Goal: Task Accomplishment & Management: Use online tool/utility

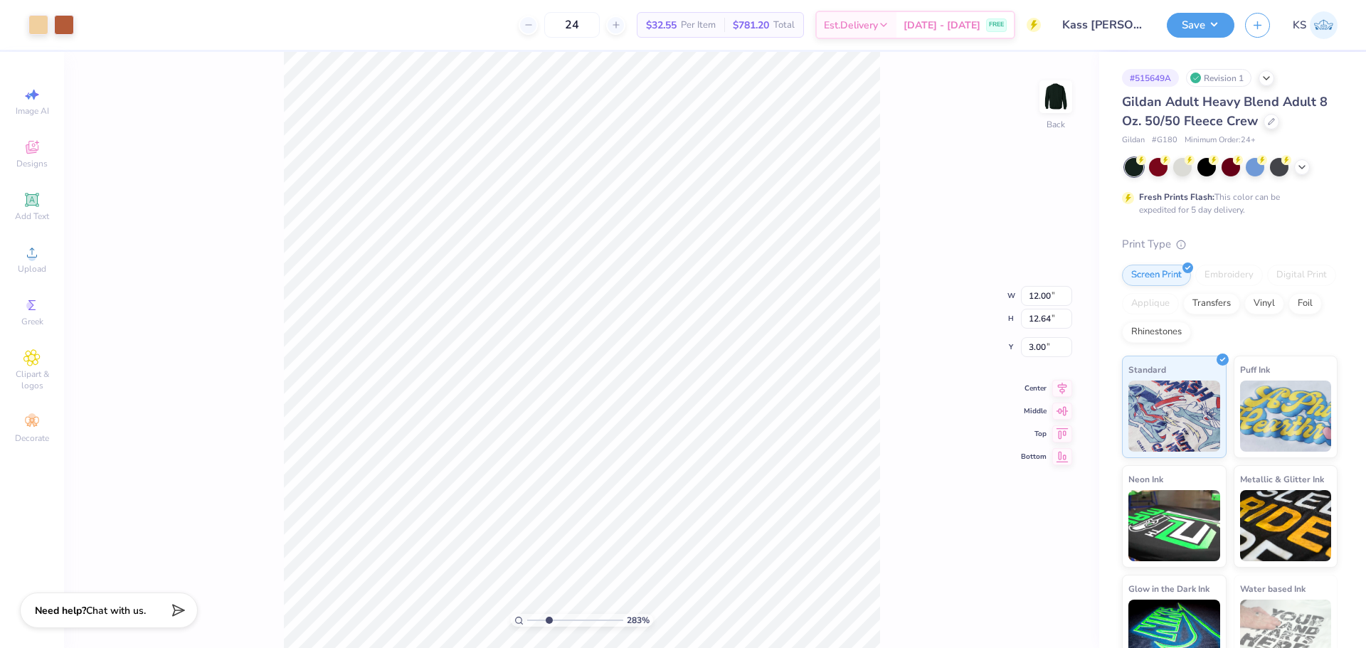
drag, startPoint x: 536, startPoint y: 614, endPoint x: 549, endPoint y: 613, distance: 12.2
click at [549, 614] on input "range" at bounding box center [575, 620] width 96 height 13
drag, startPoint x: 542, startPoint y: 618, endPoint x: 492, endPoint y: 603, distance: 52.7
type input "1"
click at [527, 614] on input "range" at bounding box center [575, 620] width 96 height 13
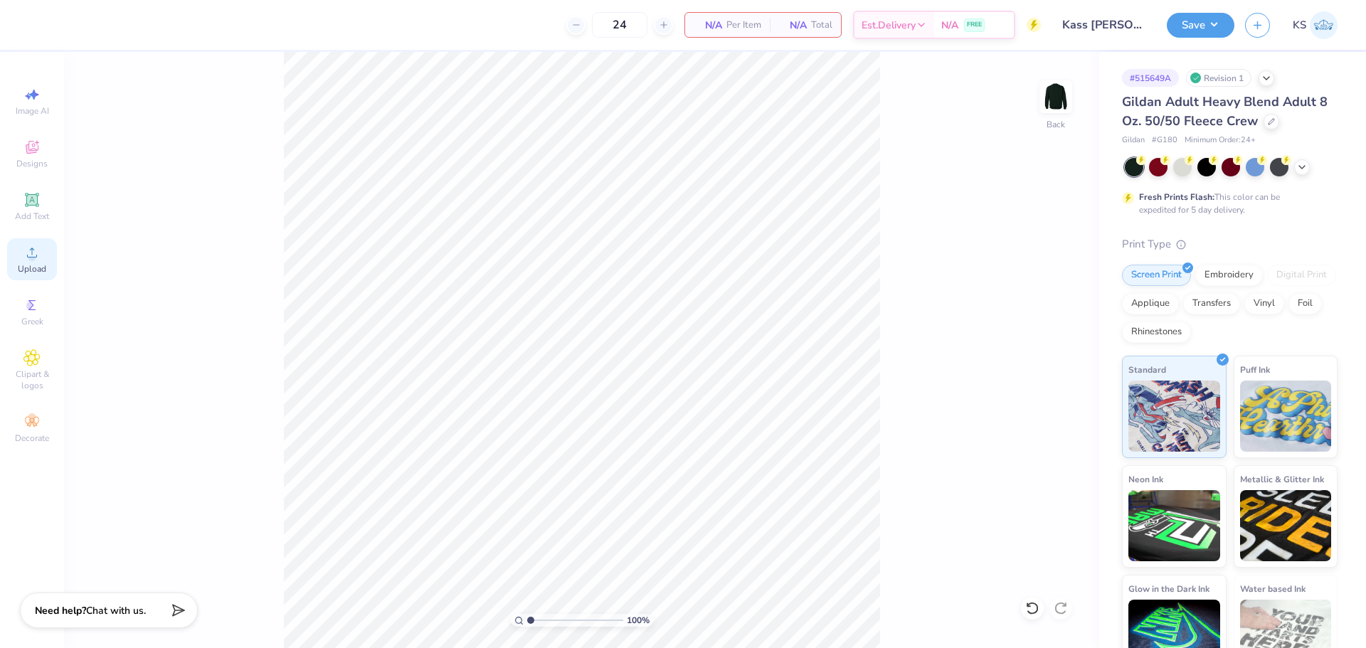
click at [26, 250] on icon at bounding box center [31, 252] width 17 height 17
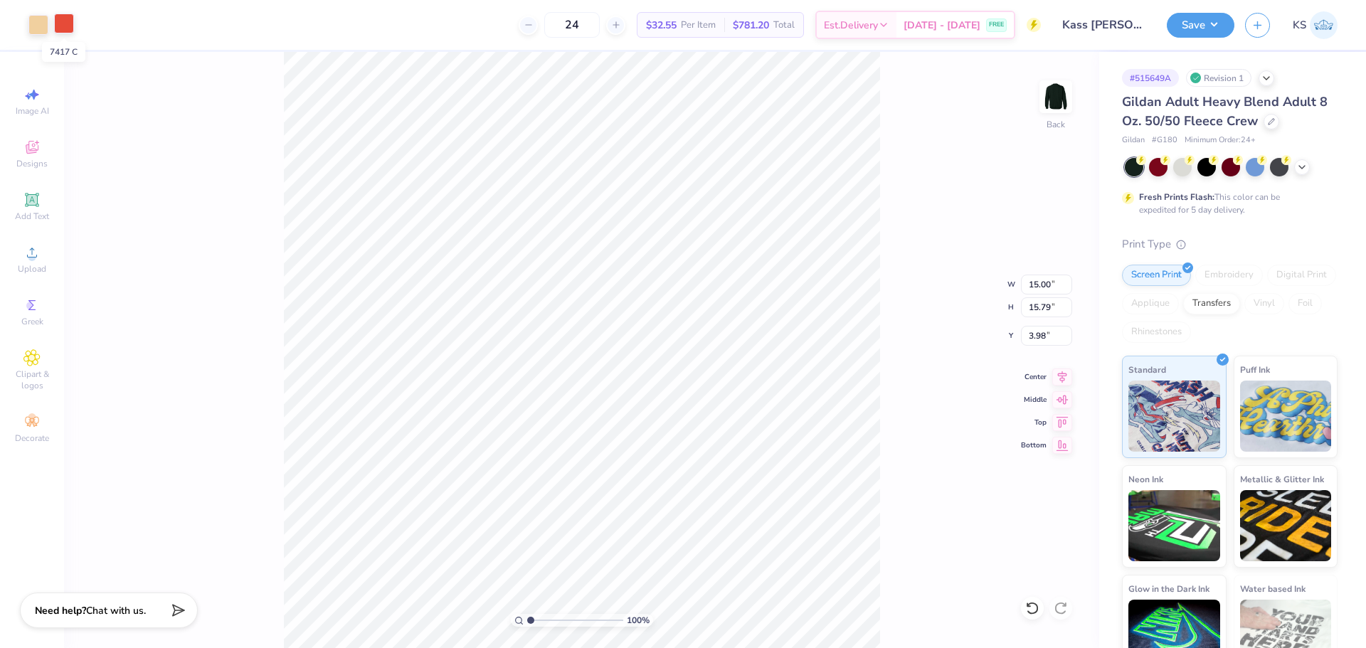
click at [58, 21] on div at bounding box center [64, 24] width 20 height 20
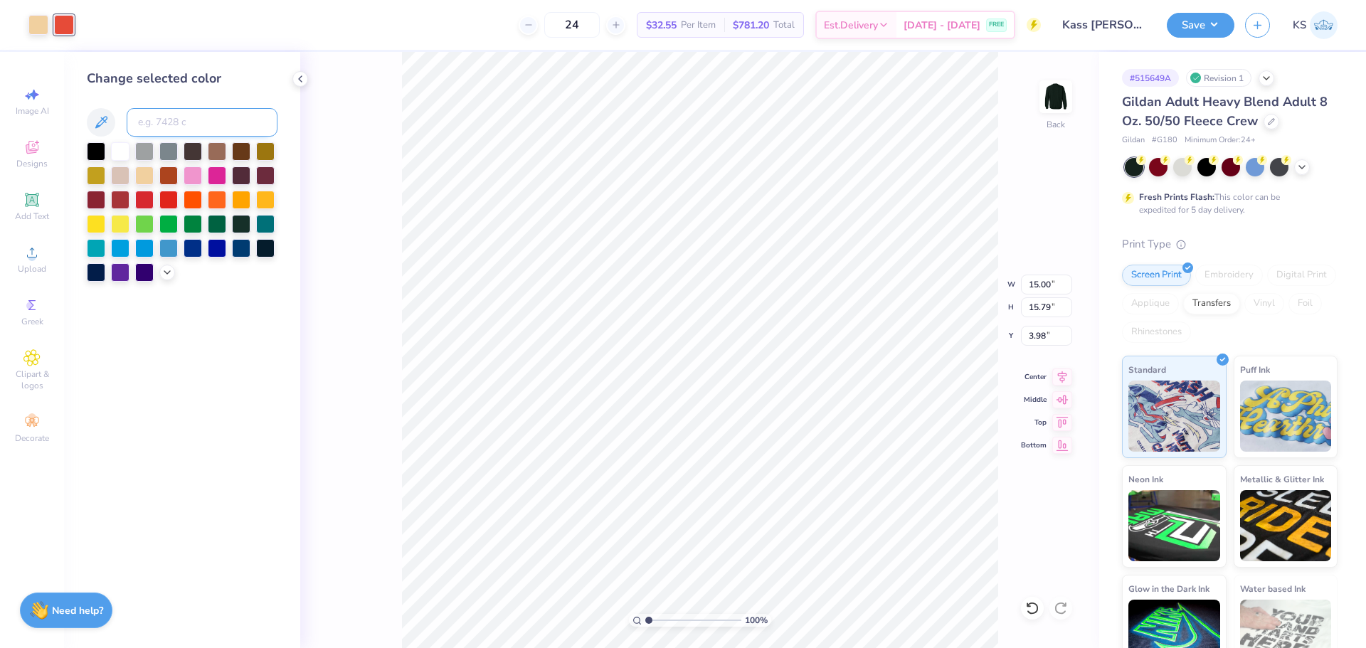
click at [179, 120] on input at bounding box center [202, 122] width 151 height 28
paste input "7585"
type input "7585"
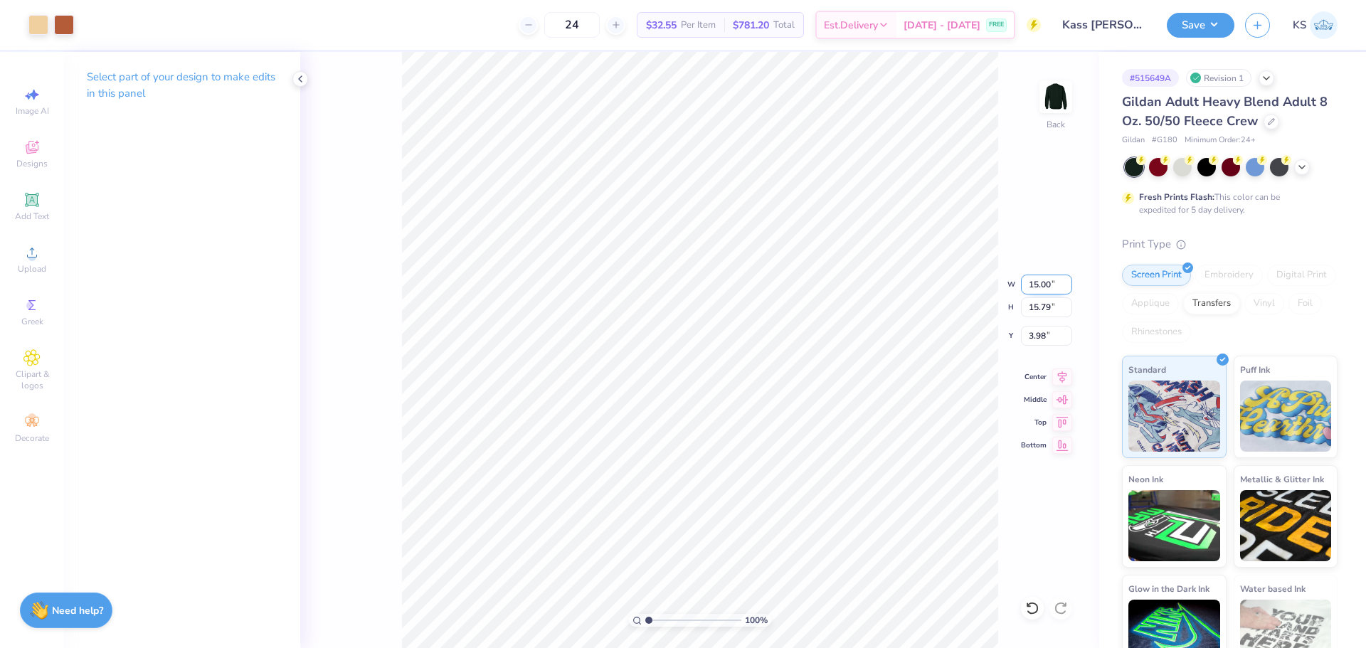
click at [1041, 287] on input "15.00" at bounding box center [1046, 285] width 51 height 20
type input "12.00"
type input "12.63"
click at [1048, 334] on input "5.56" at bounding box center [1046, 336] width 51 height 20
type input "3.00"
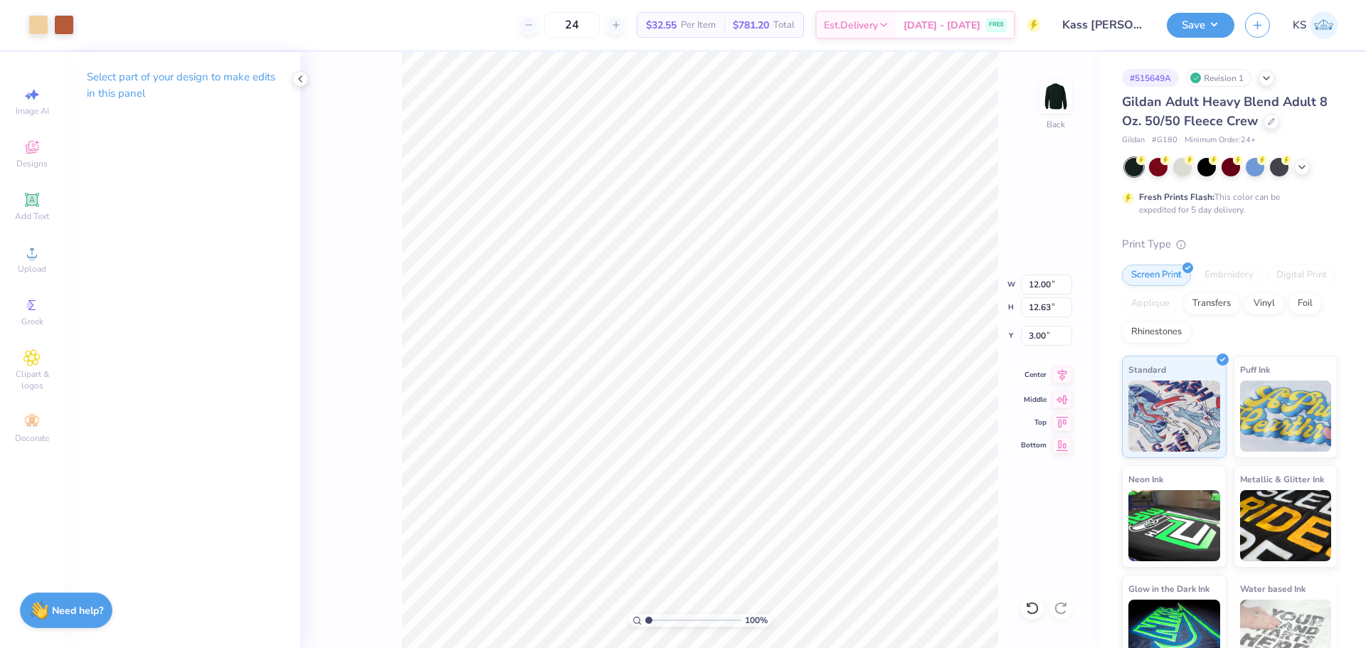
click at [1067, 376] on icon at bounding box center [1062, 374] width 20 height 17
drag, startPoint x: 1184, startPoint y: 21, endPoint x: 1197, endPoint y: 33, distance: 17.7
click at [1184, 22] on button "Save" at bounding box center [1201, 23] width 68 height 25
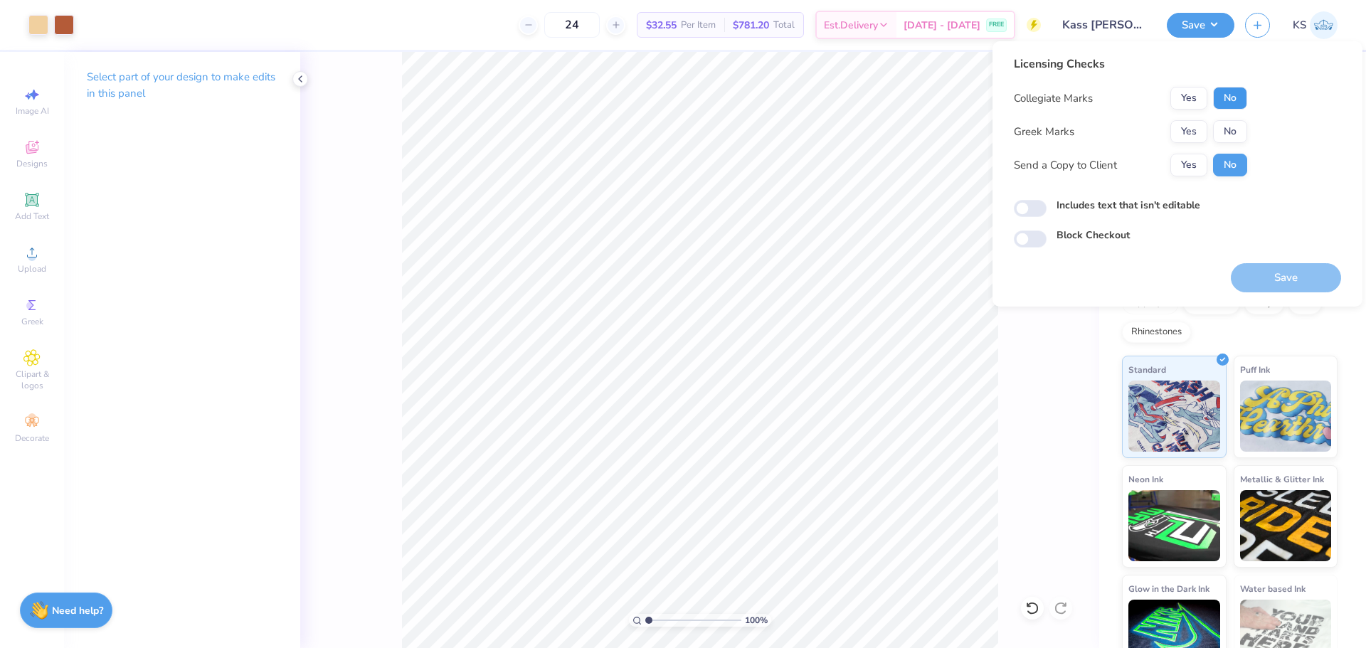
click at [1246, 99] on button "No" at bounding box center [1230, 98] width 34 height 23
click at [1242, 132] on button "No" at bounding box center [1230, 131] width 34 height 23
click at [1204, 157] on button "Yes" at bounding box center [1188, 165] width 37 height 23
click at [1251, 275] on button "Save" at bounding box center [1286, 277] width 110 height 29
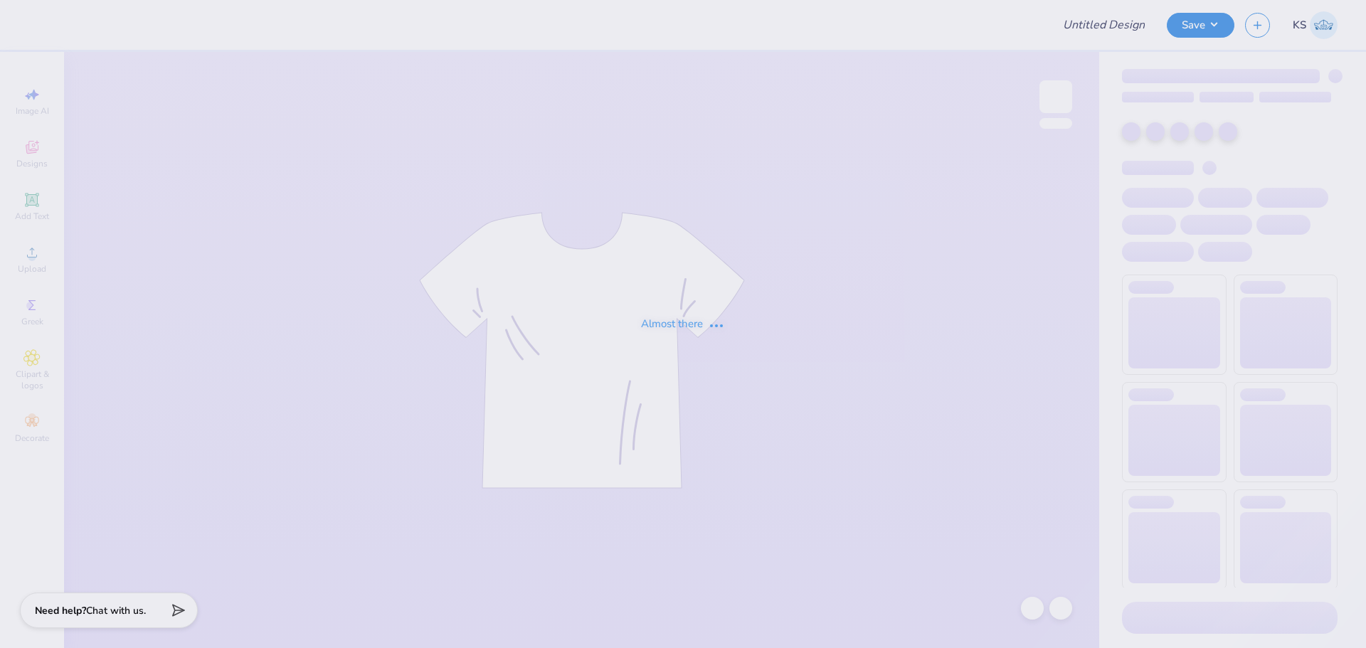
type input "Inmotion Dance Company"
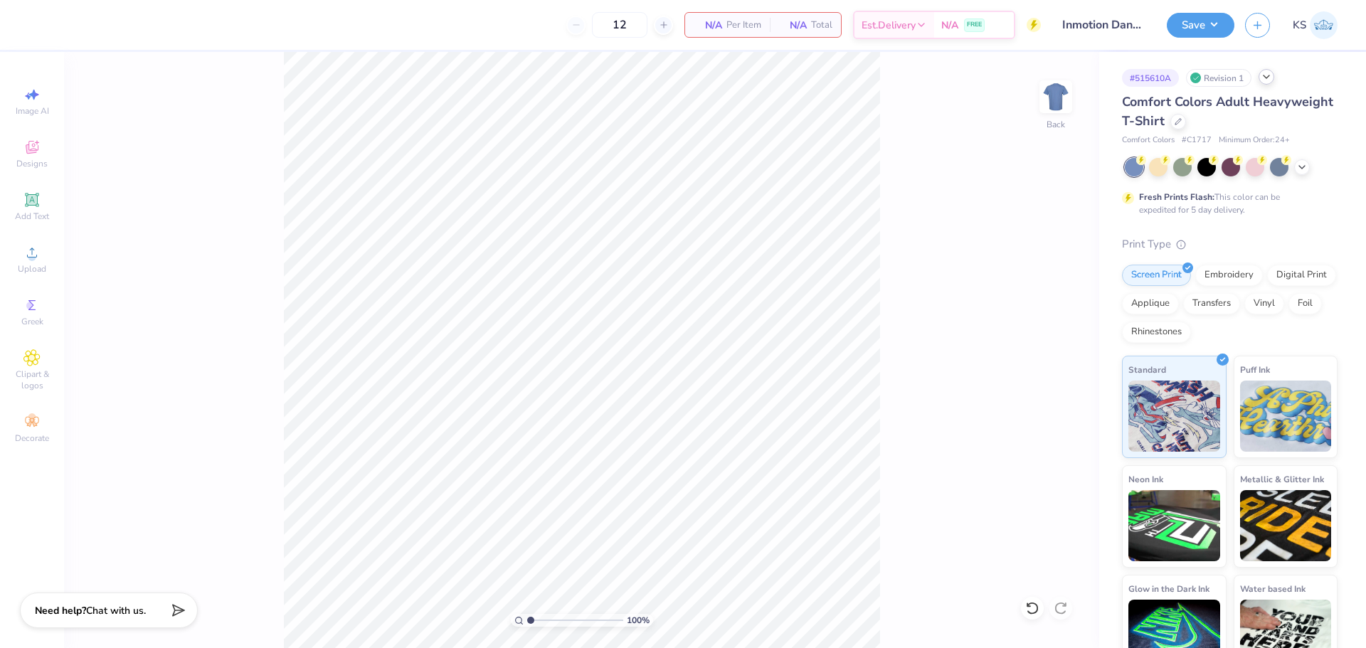
click at [1263, 80] on icon at bounding box center [1266, 76] width 11 height 11
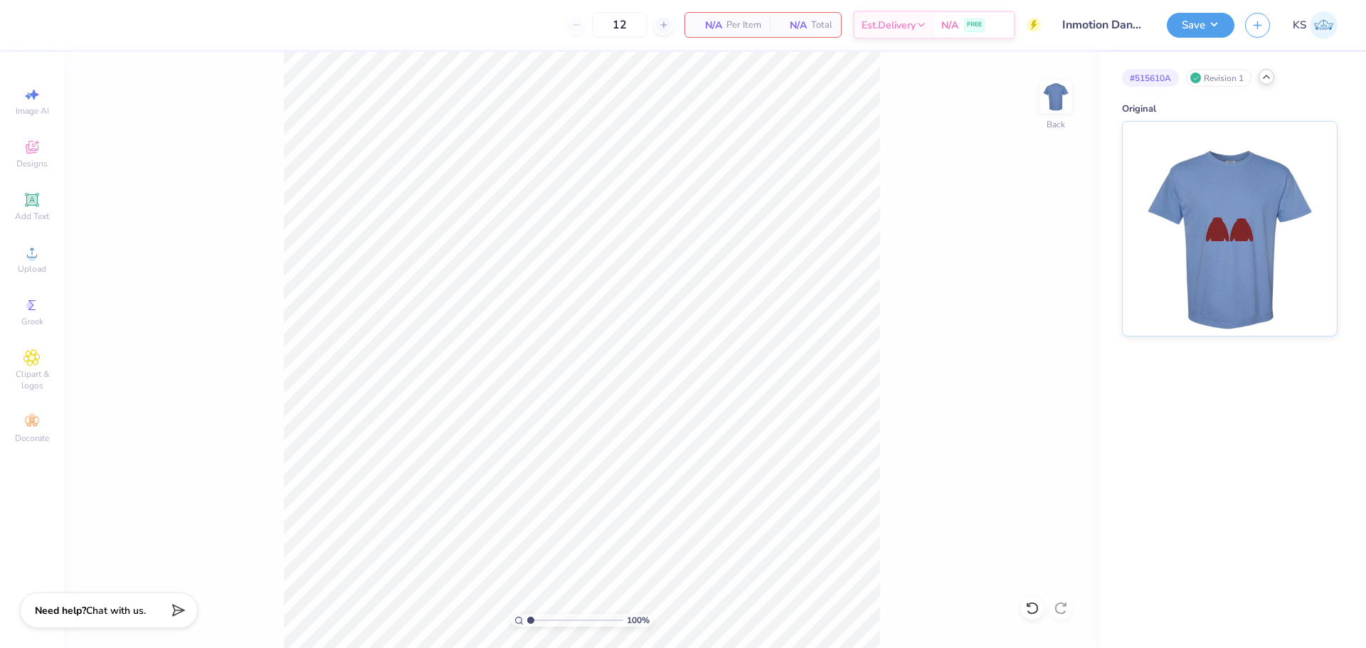
click at [1267, 80] on icon at bounding box center [1266, 76] width 11 height 11
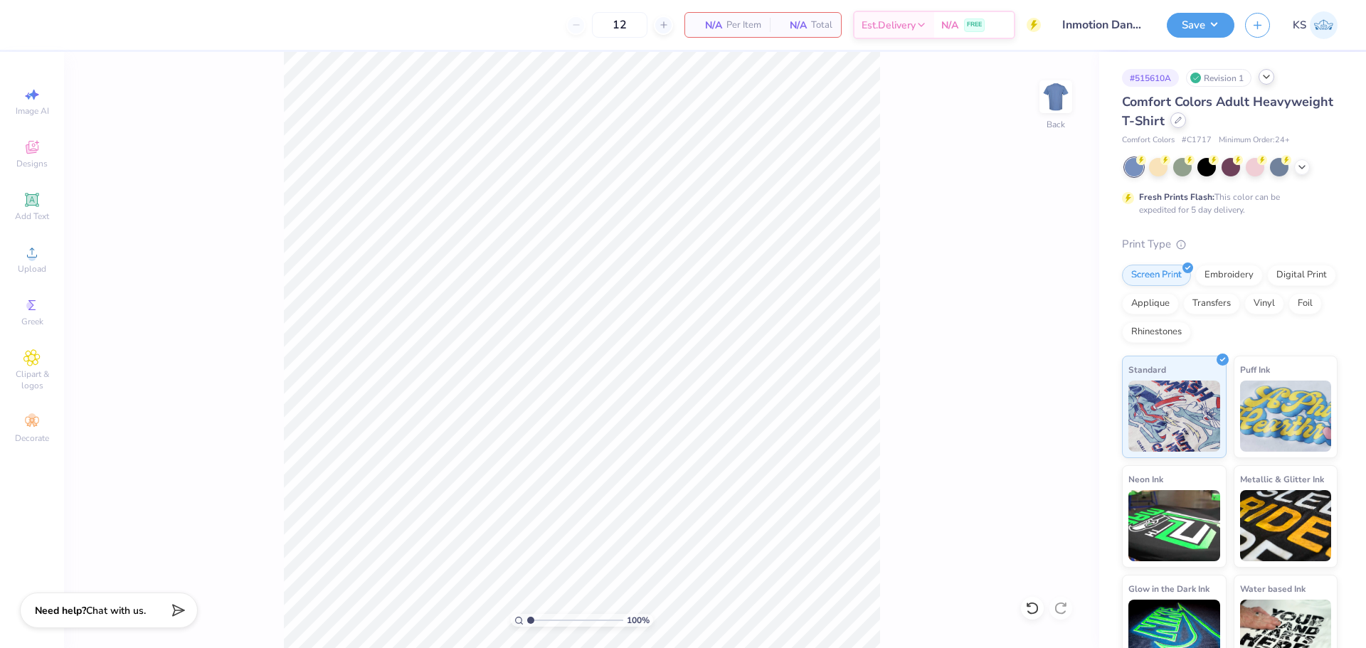
click at [1186, 125] on div at bounding box center [1178, 120] width 16 height 16
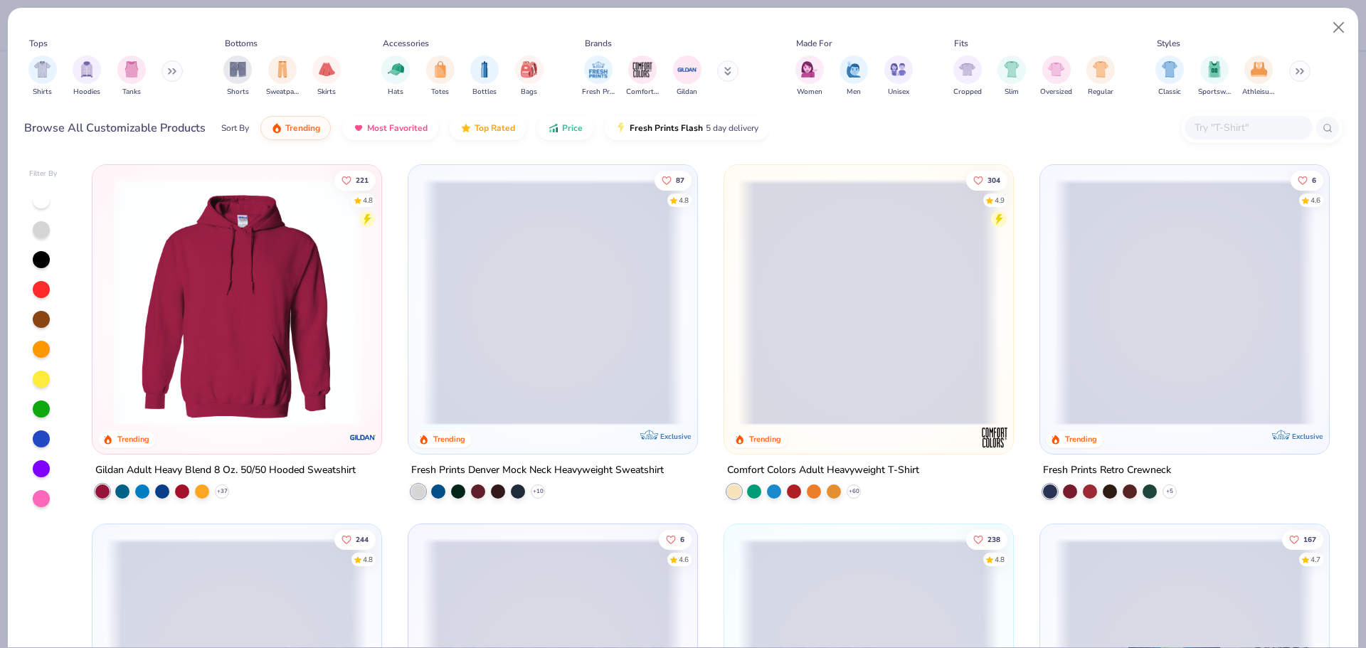
click at [1239, 122] on input "text" at bounding box center [1248, 128] width 110 height 16
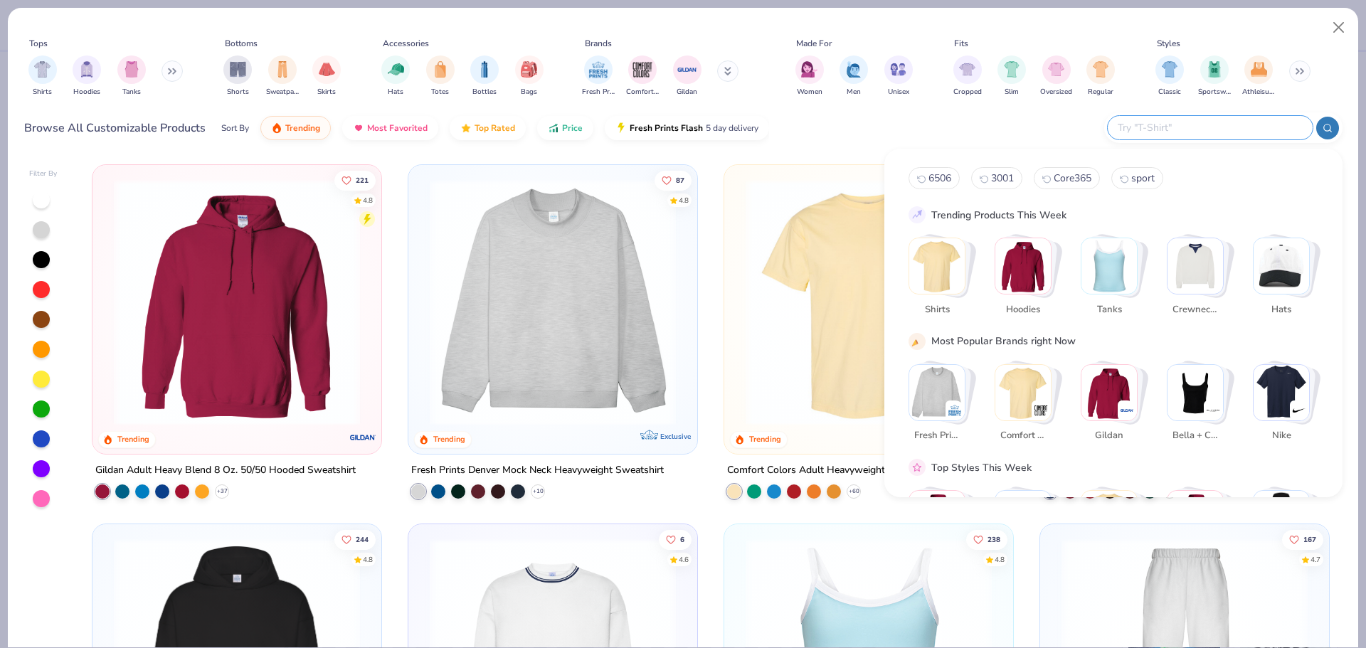
paste input "PC78H"
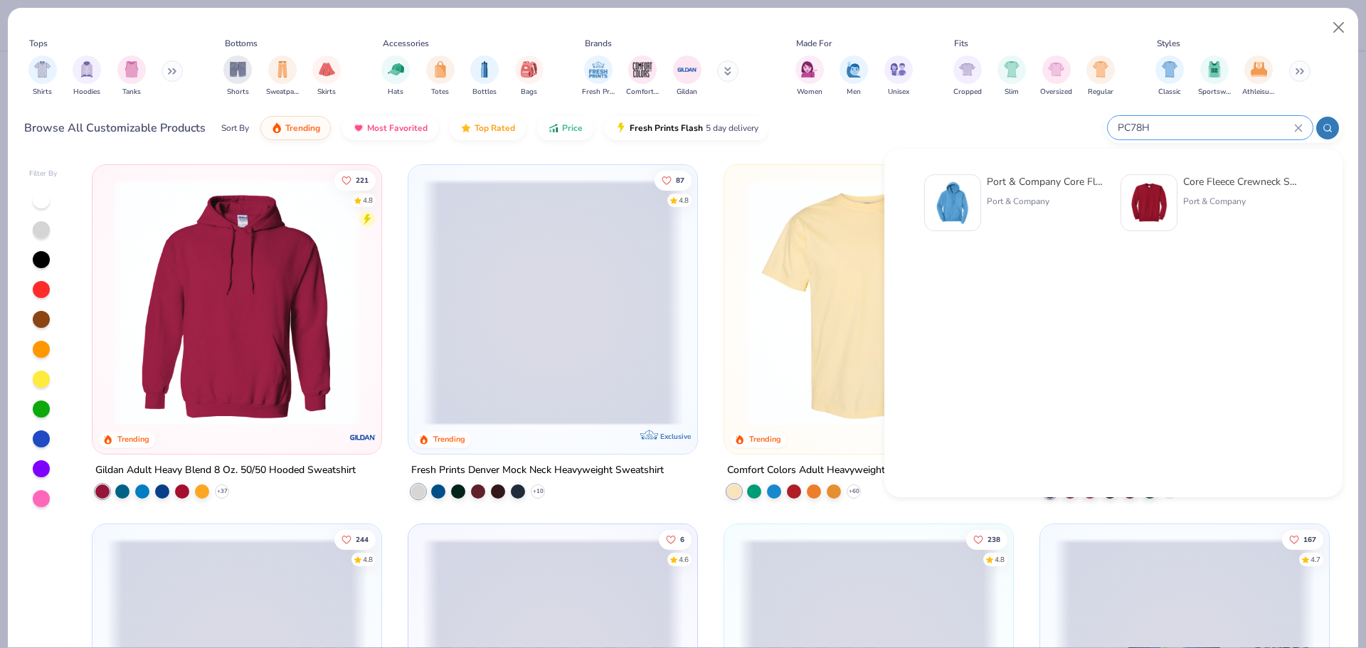
type input "PC78H"
click at [970, 201] on img at bounding box center [953, 203] width 44 height 44
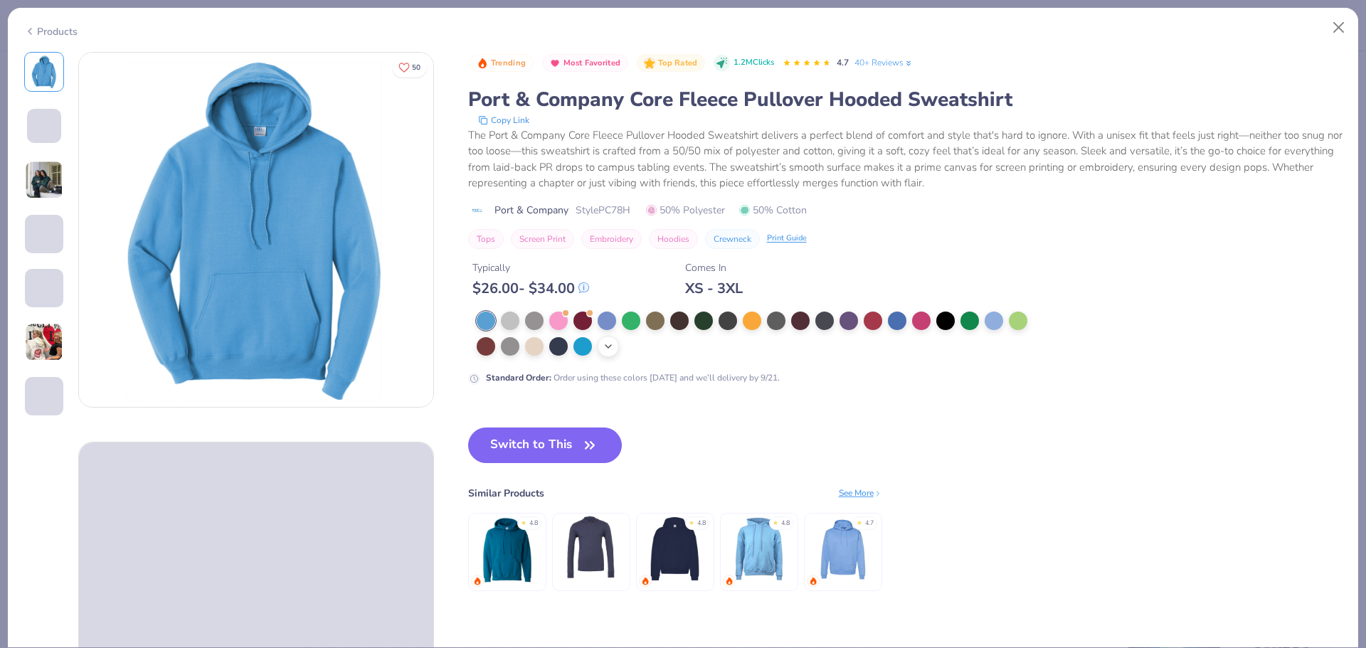
click at [614, 346] on div "+ 22" at bounding box center [608, 346] width 21 height 21
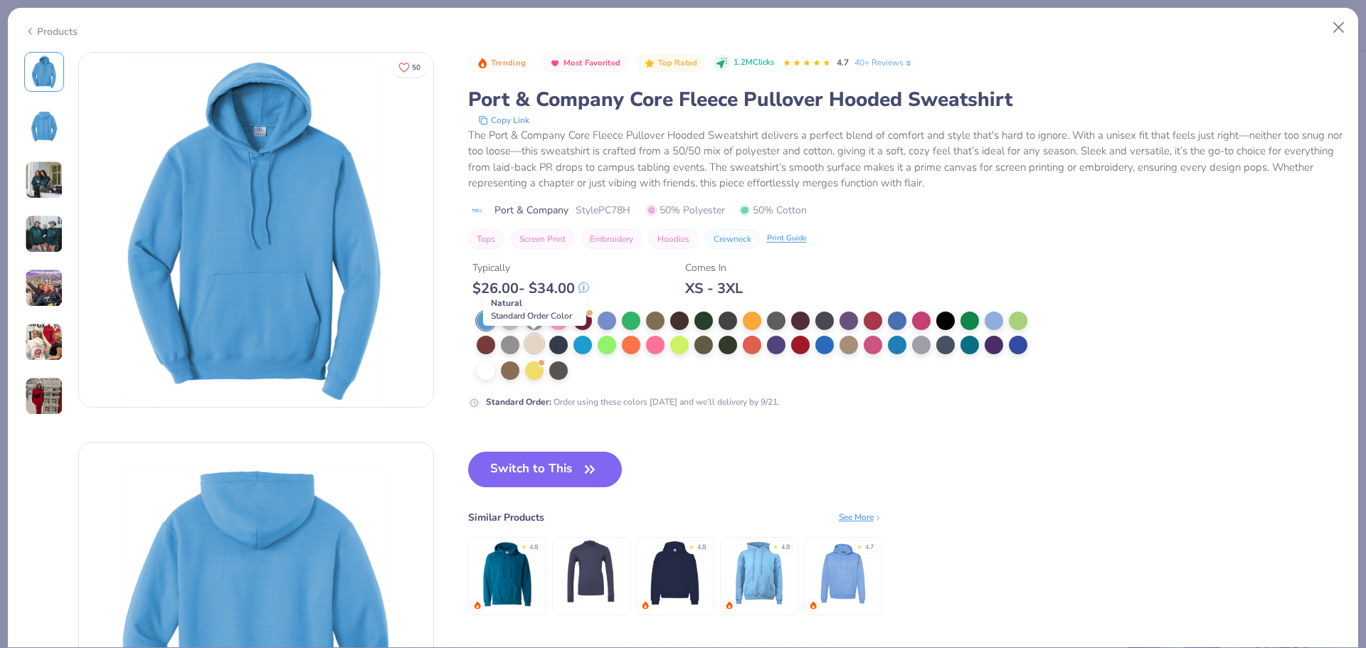
click at [537, 344] on div at bounding box center [534, 343] width 18 height 18
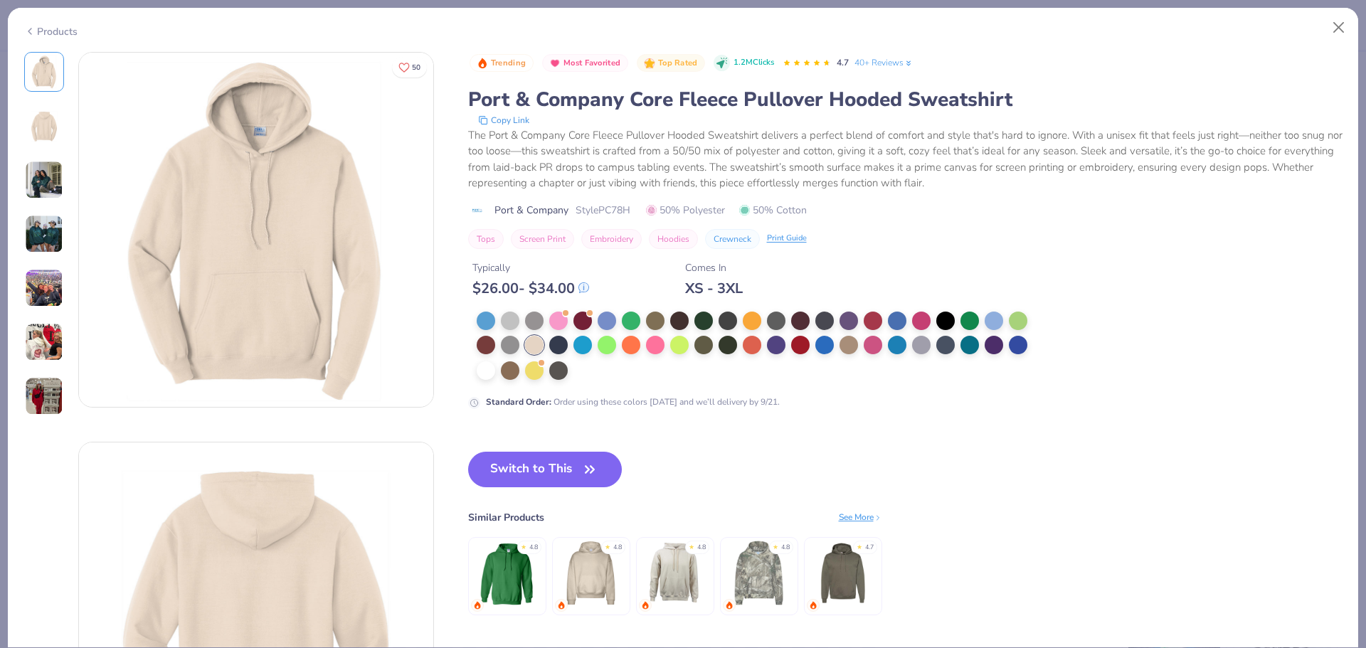
click at [586, 470] on icon "button" at bounding box center [590, 470] width 20 height 20
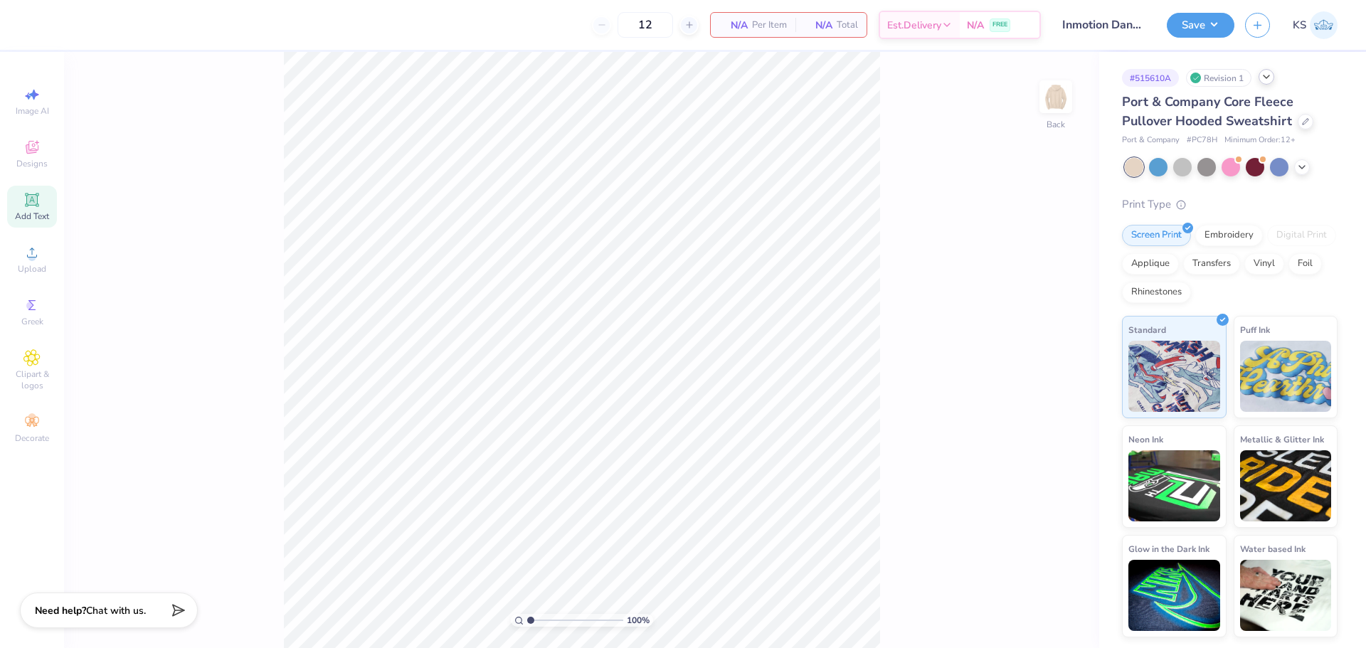
click at [36, 213] on span "Add Text" at bounding box center [32, 216] width 34 height 11
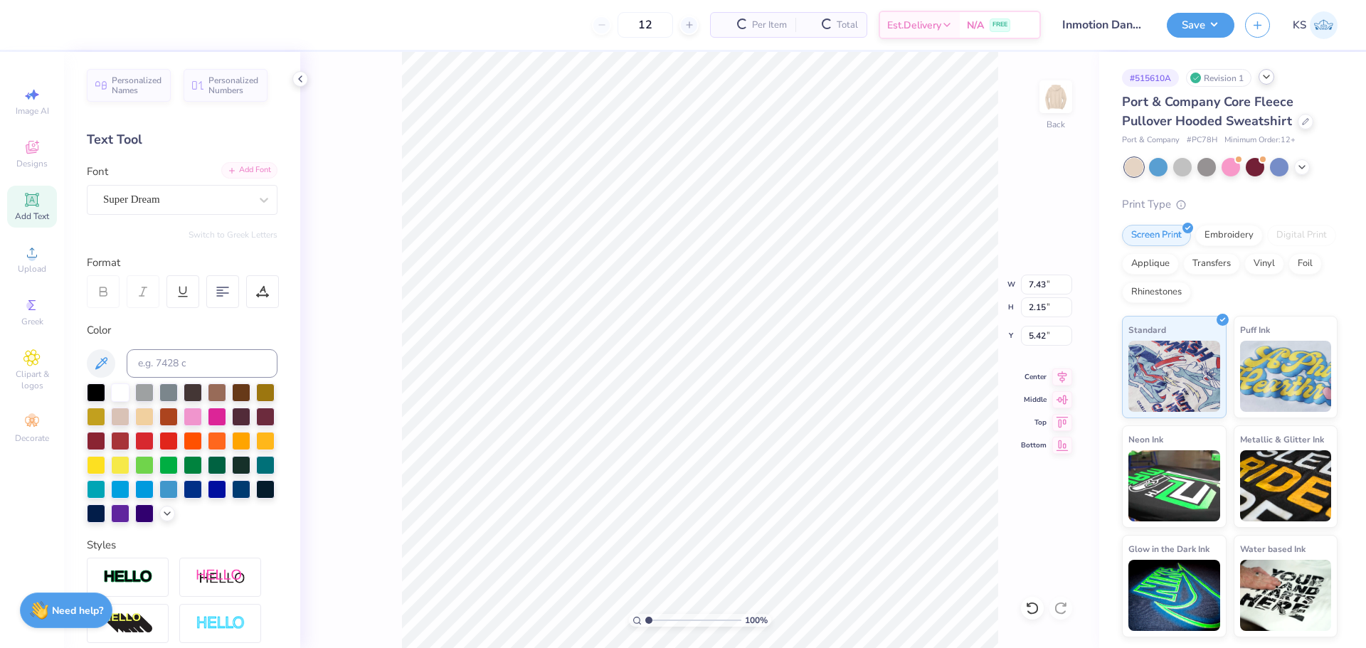
click at [245, 172] on div "Add Font" at bounding box center [249, 170] width 56 height 16
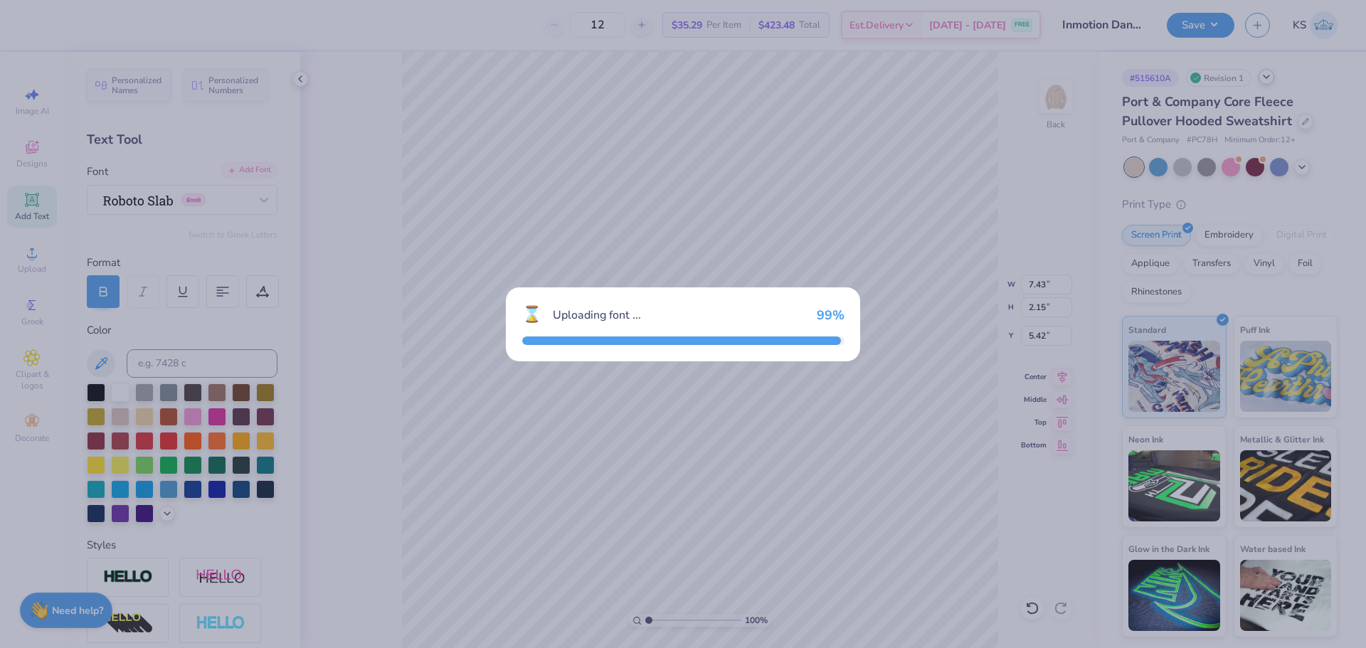
type input "8.13"
type input "2.18"
type input "5.41"
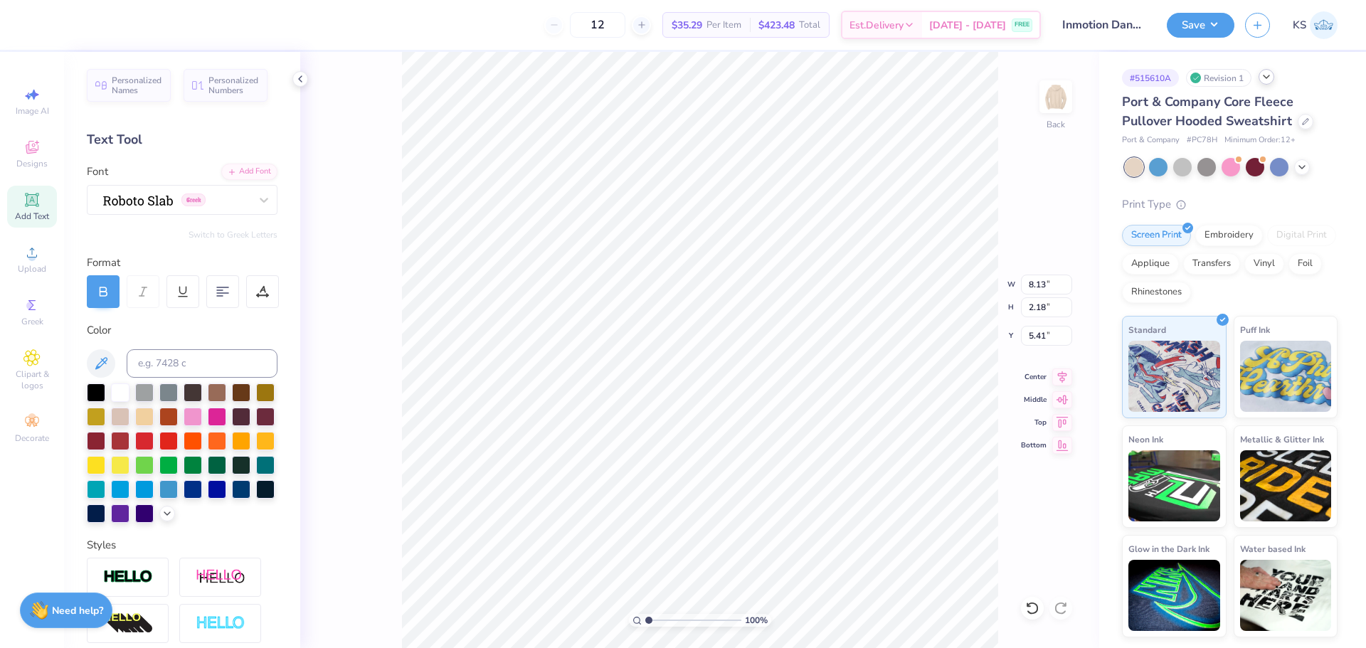
scroll to position [12, 2]
paste textarea "InMotion Dance Company"
type textarea "InMotion Dance Company"
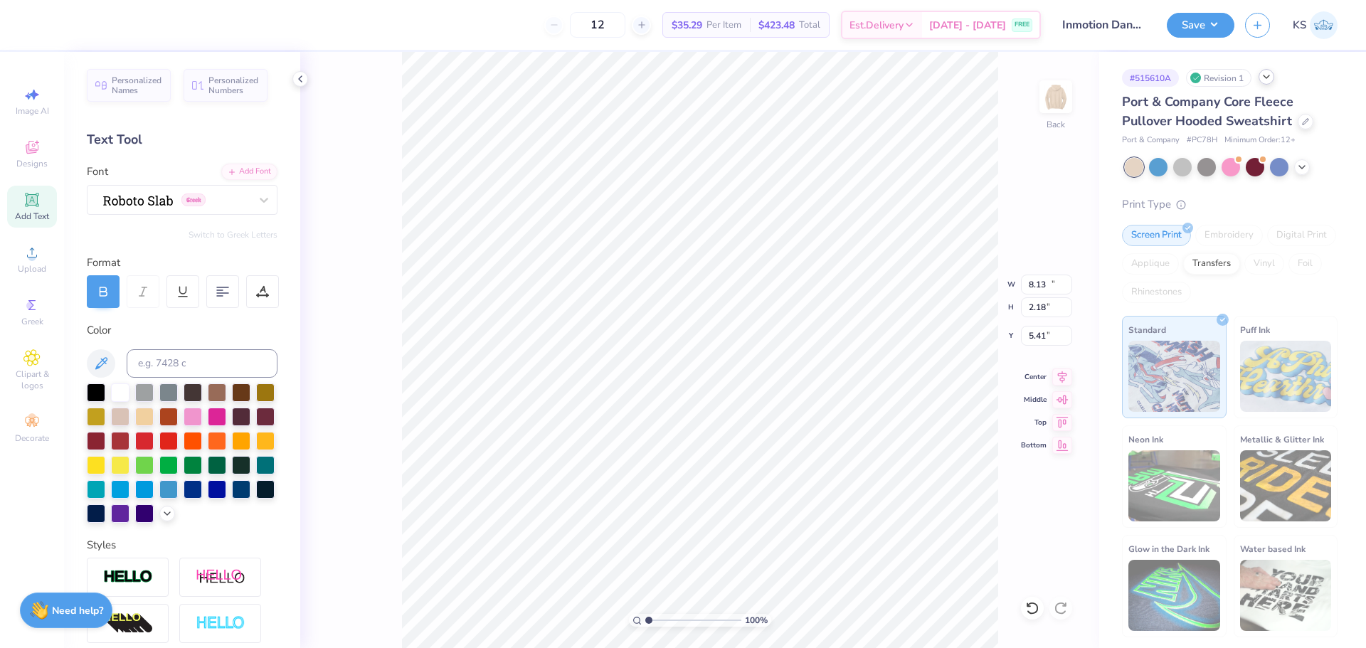
type input "17.37"
type input "1.38"
type input "5.81"
click at [1037, 289] on input "17.37" at bounding box center [1046, 285] width 51 height 20
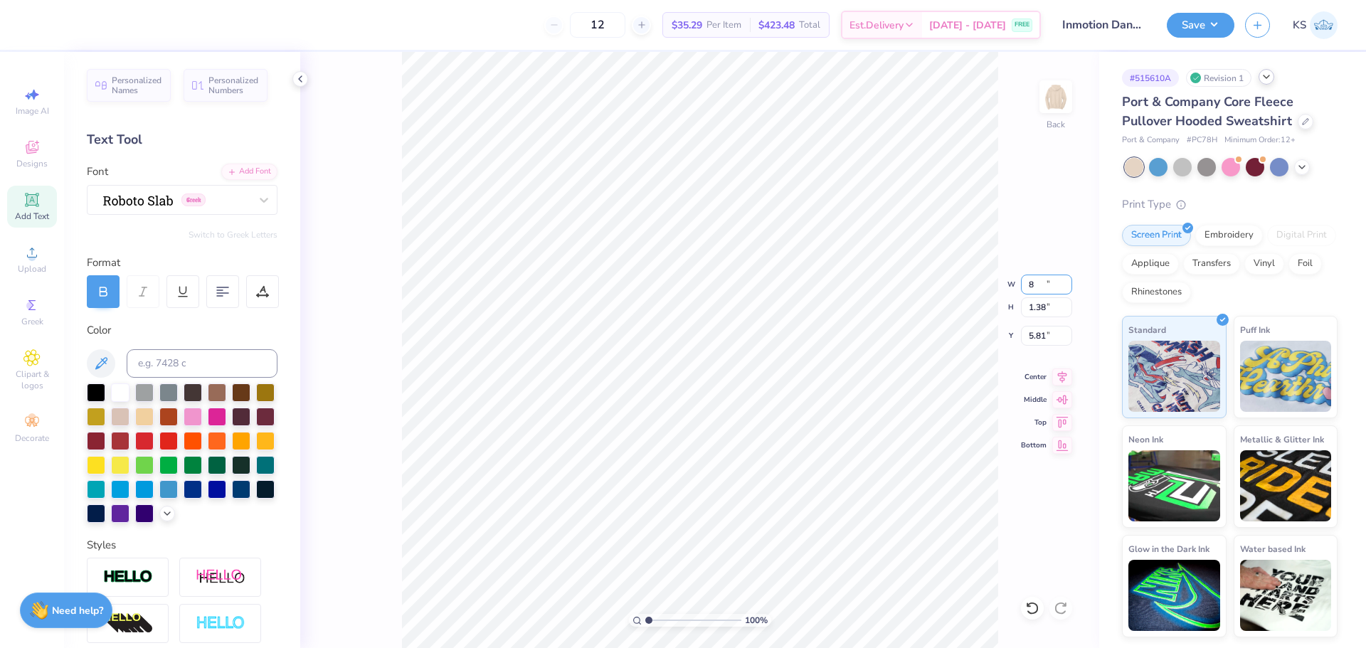
type input "8.00"
type input "0.64"
type input "6.18"
click at [658, 618] on input "range" at bounding box center [693, 620] width 96 height 13
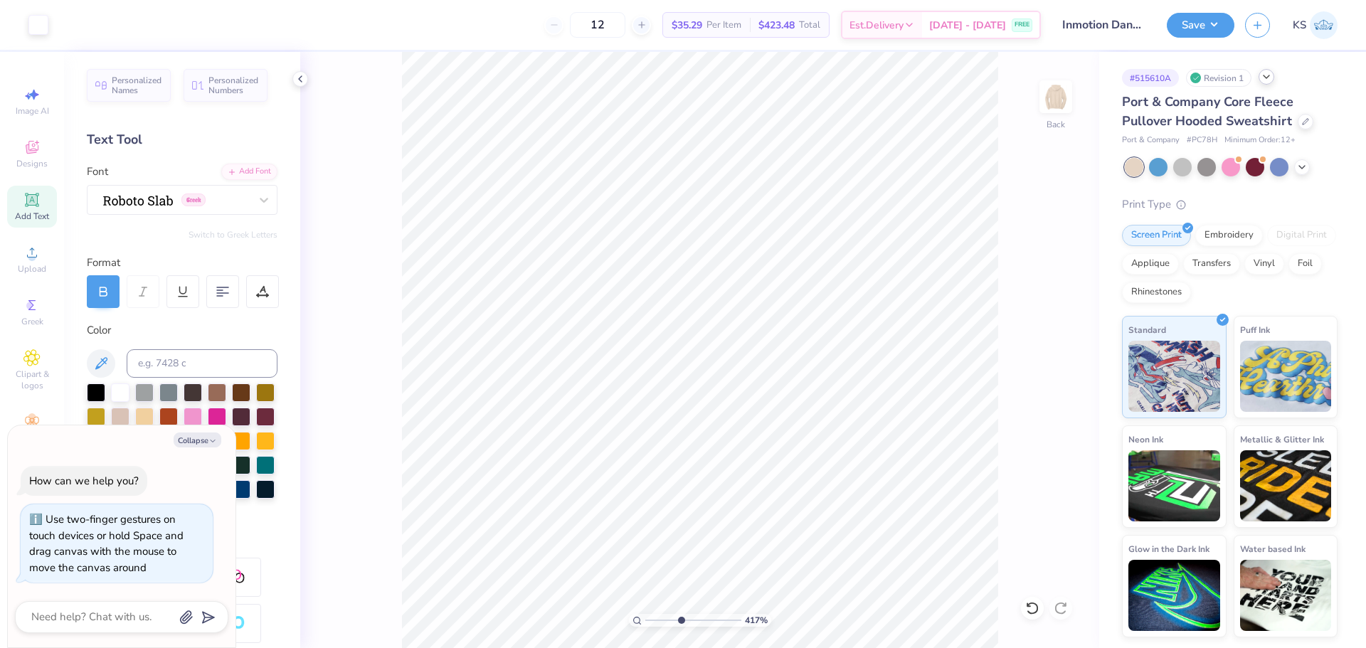
drag, startPoint x: 669, startPoint y: 618, endPoint x: 680, endPoint y: 618, distance: 10.7
type input "4.32"
click at [680, 618] on input "range" at bounding box center [693, 620] width 96 height 13
type textarea "x"
type input "7.89"
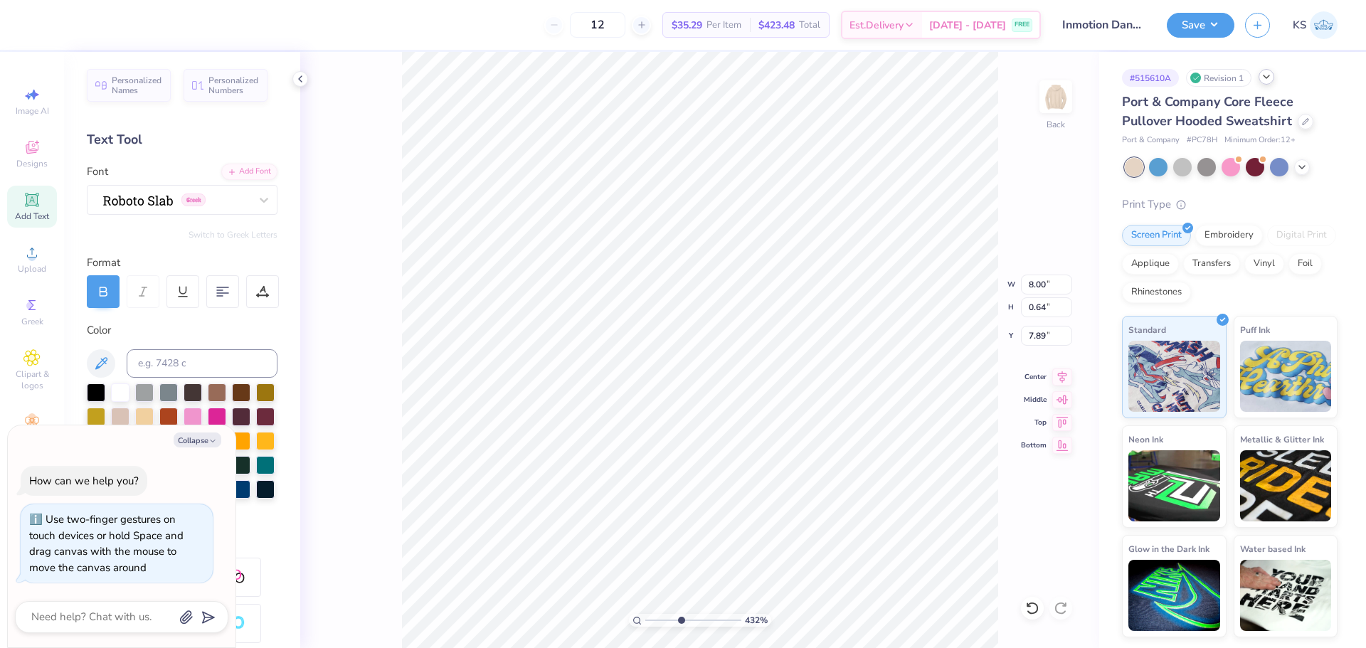
scroll to position [12, 1]
type textarea "x"
type textarea "."
type textarea "x"
type input "0.09"
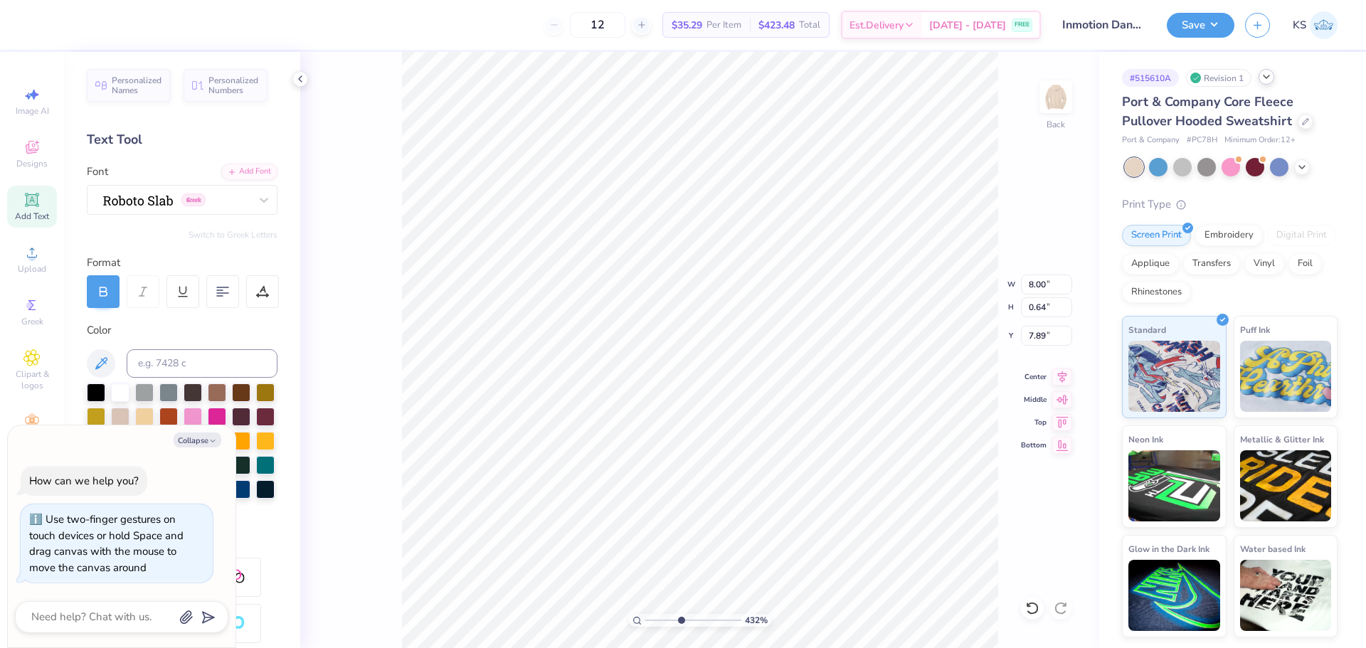
type input "0.08"
type input "8.17"
type textarea "x"
type input "7.73"
click at [1053, 286] on input "0.09" at bounding box center [1046, 285] width 51 height 20
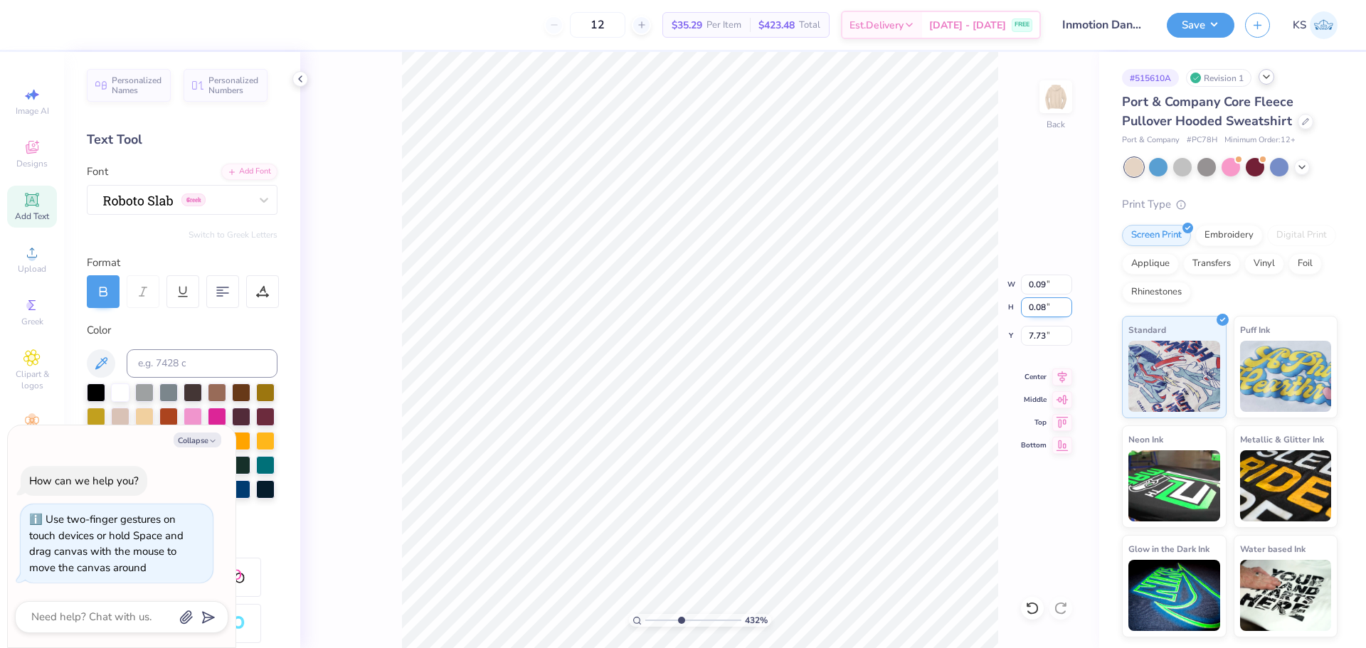
click at [1038, 312] on input "0.08" at bounding box center [1046, 307] width 51 height 20
type input "0"
type textarea "x"
type input "0.00"
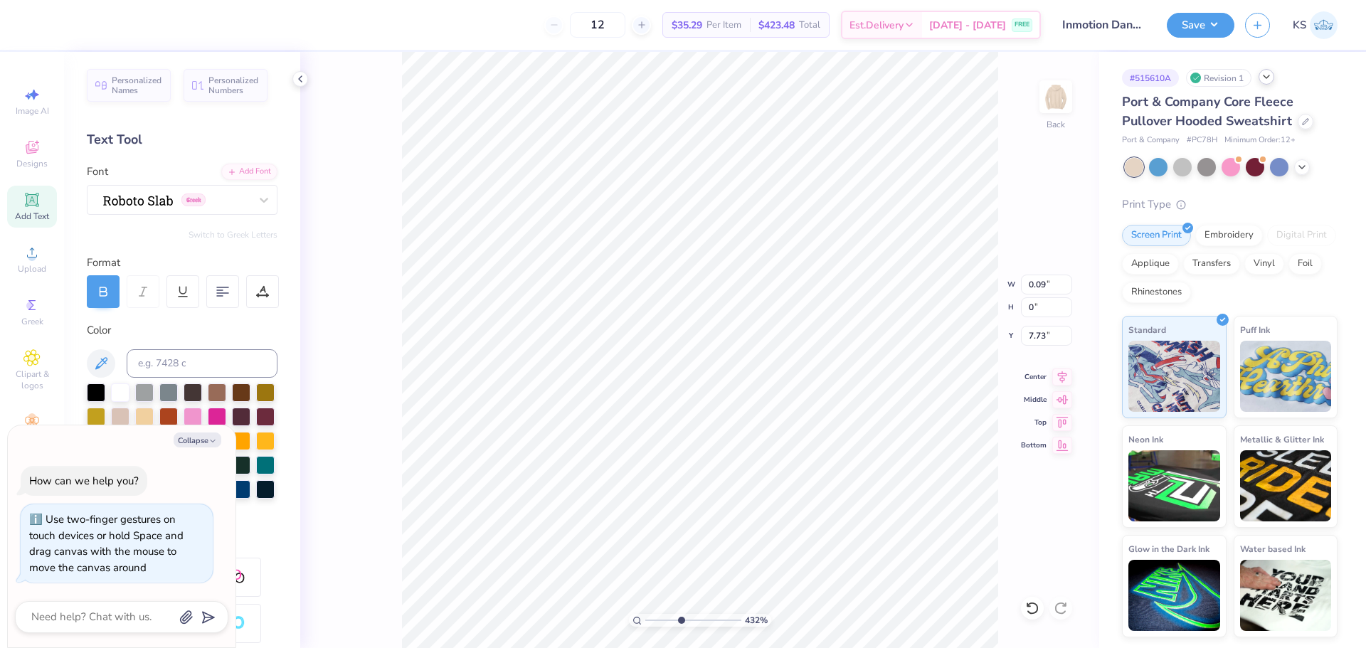
type input "7.77"
type input "0.04"
type textarea "x"
type input "0.05"
type input "7.75"
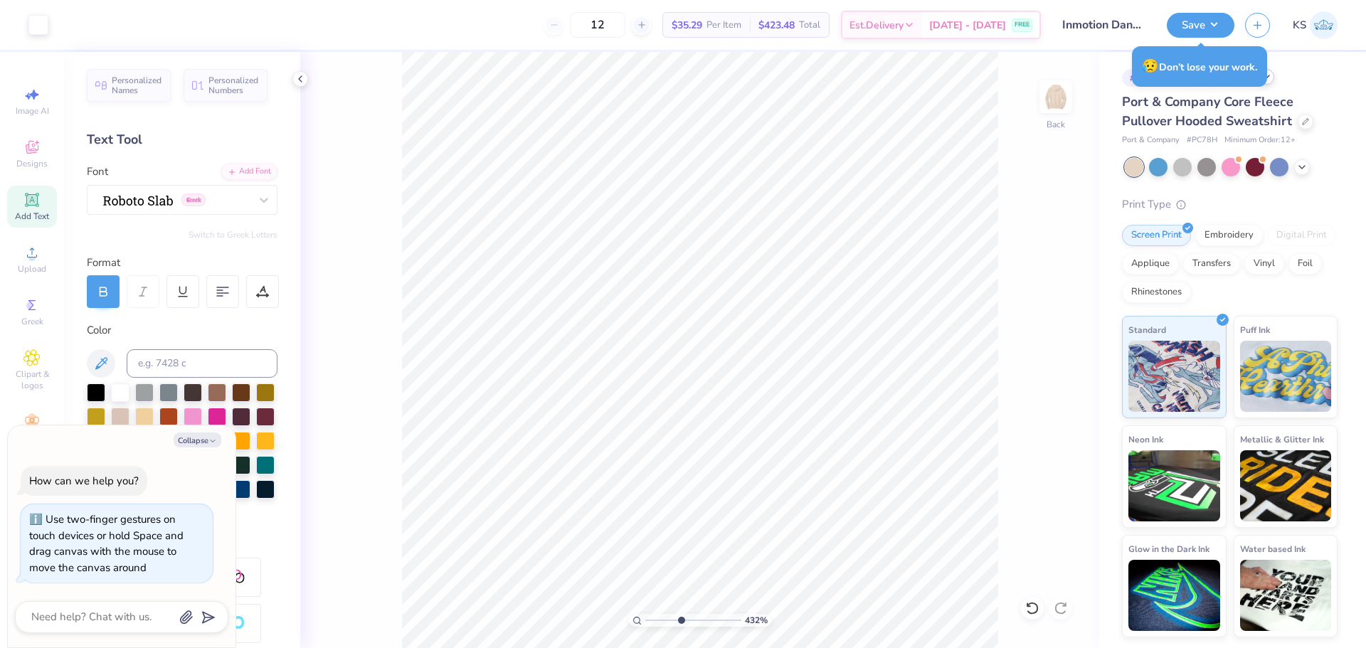
type textarea "x"
drag, startPoint x: 711, startPoint y: 617, endPoint x: 728, endPoint y: 610, distance: 18.2
type input "9.31"
click at [728, 614] on input "range" at bounding box center [693, 620] width 96 height 13
type textarea "x"
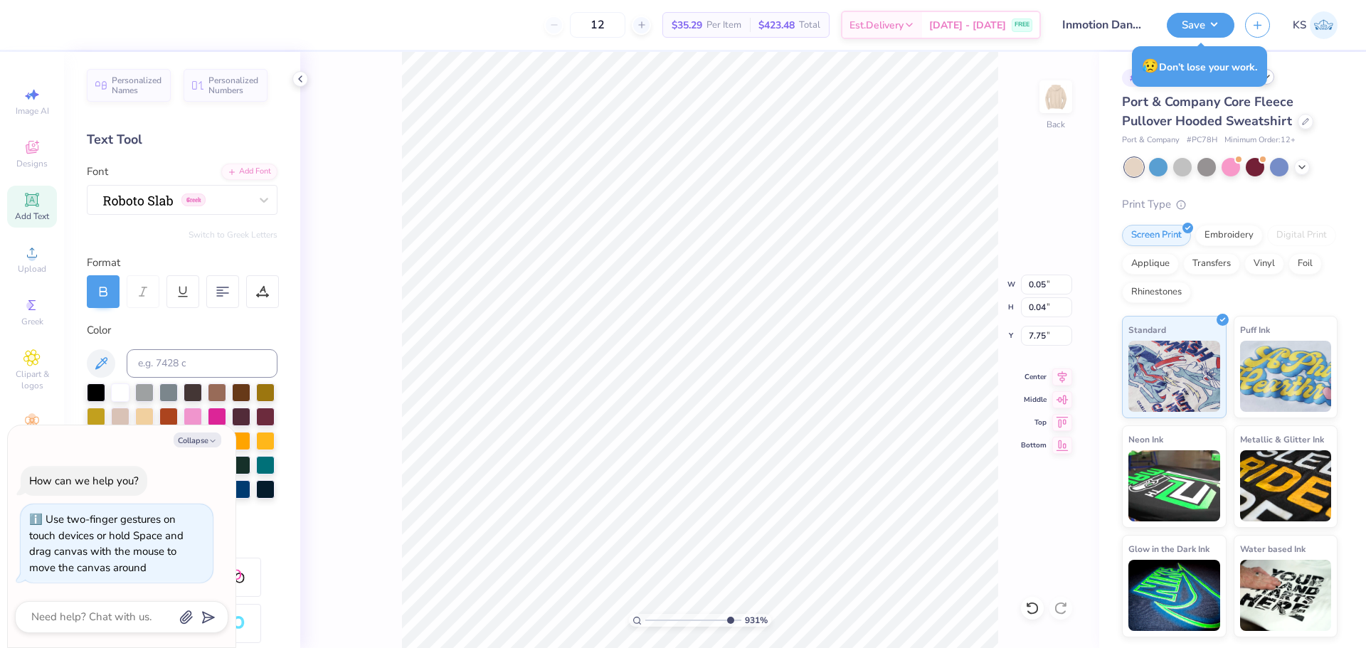
type input "7.26"
type textarea "x"
type input "1"
type textarea "x"
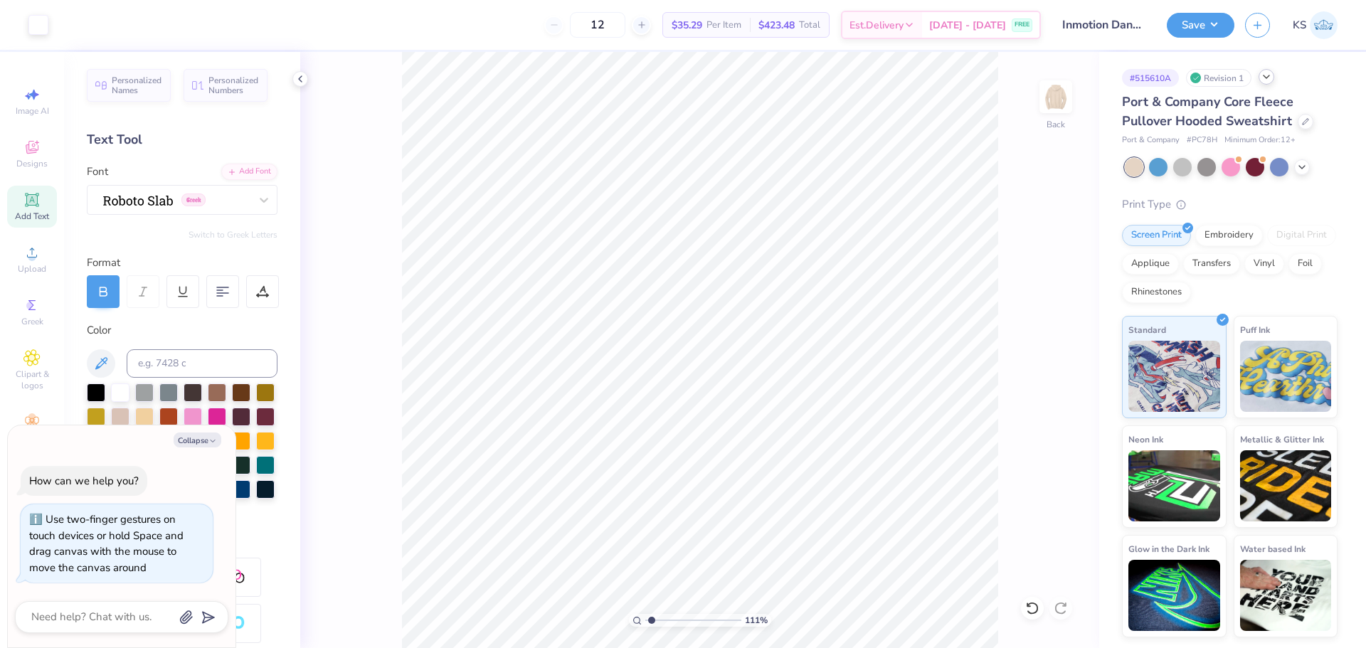
drag, startPoint x: 694, startPoint y: 620, endPoint x: 652, endPoint y: 611, distance: 42.8
type input "1.34"
click at [652, 614] on input "range" at bounding box center [693, 620] width 96 height 13
type textarea "x"
type input "7.30"
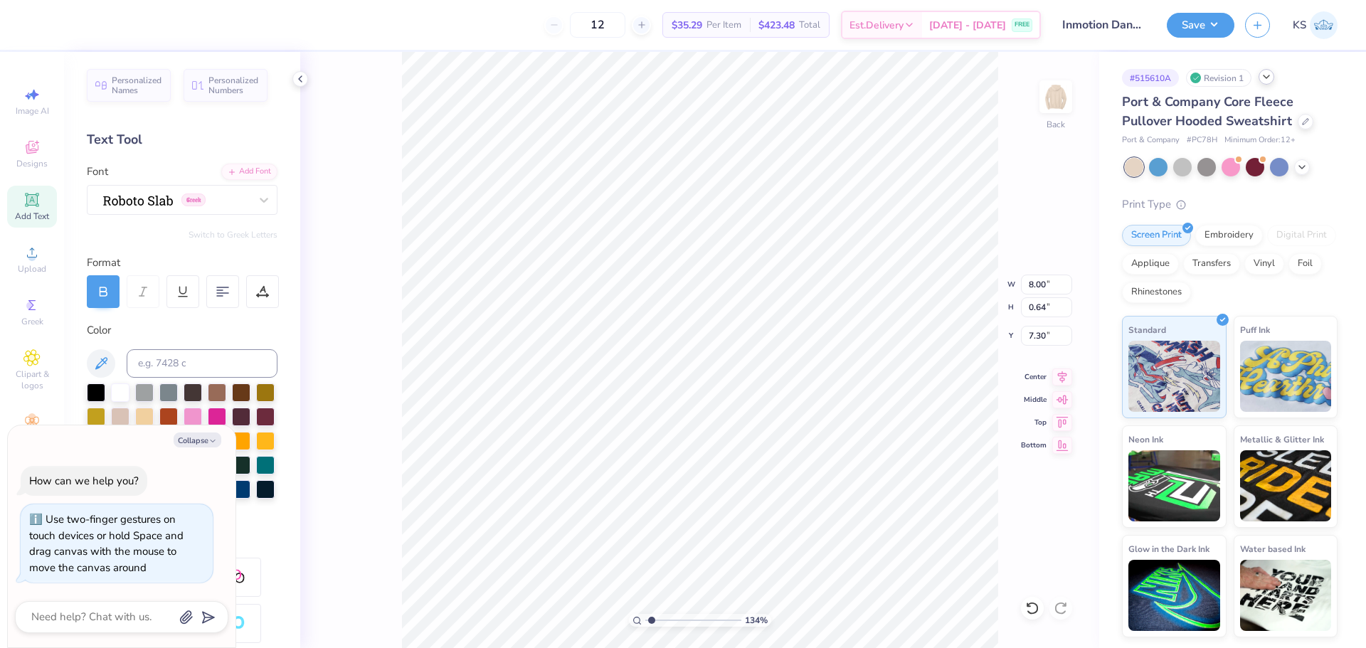
type textarea "x"
type textarea "for those to fall in love with dance again"
type textarea "x"
type input "2.45"
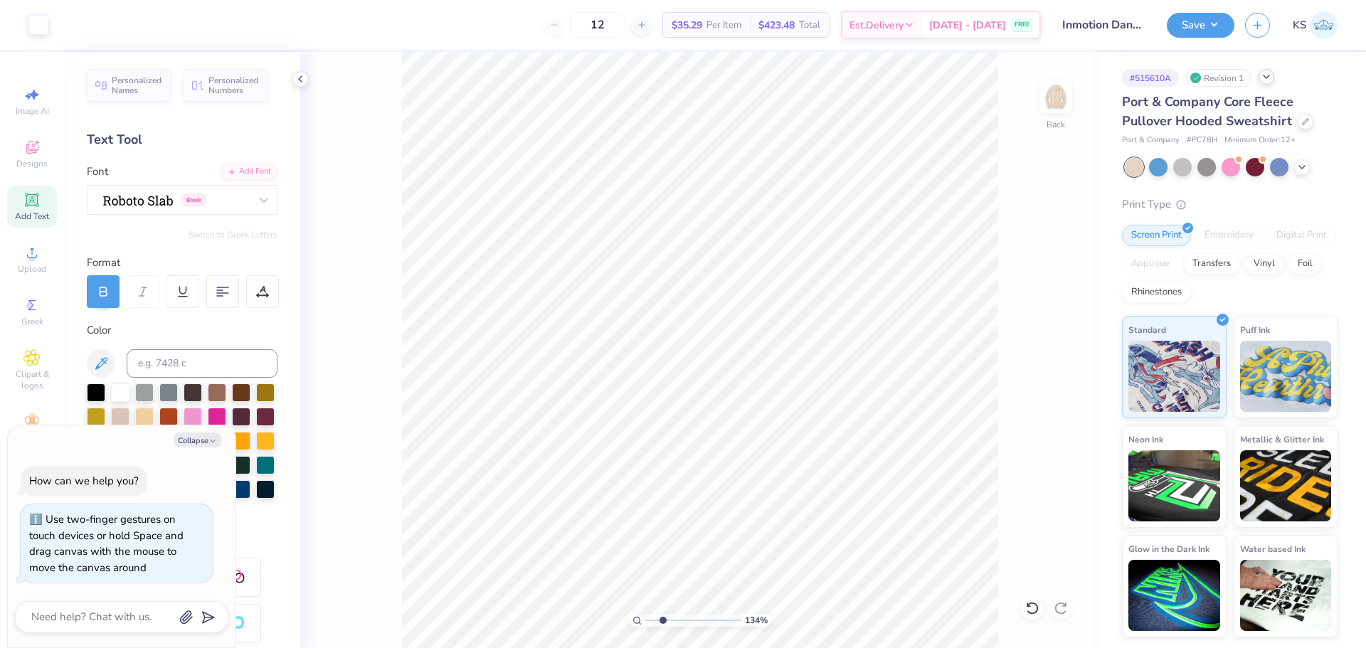
click at [662, 620] on input "range" at bounding box center [693, 620] width 96 height 13
type textarea "x"
type textarea "or those to fall in love with dance again"
type textarea "x"
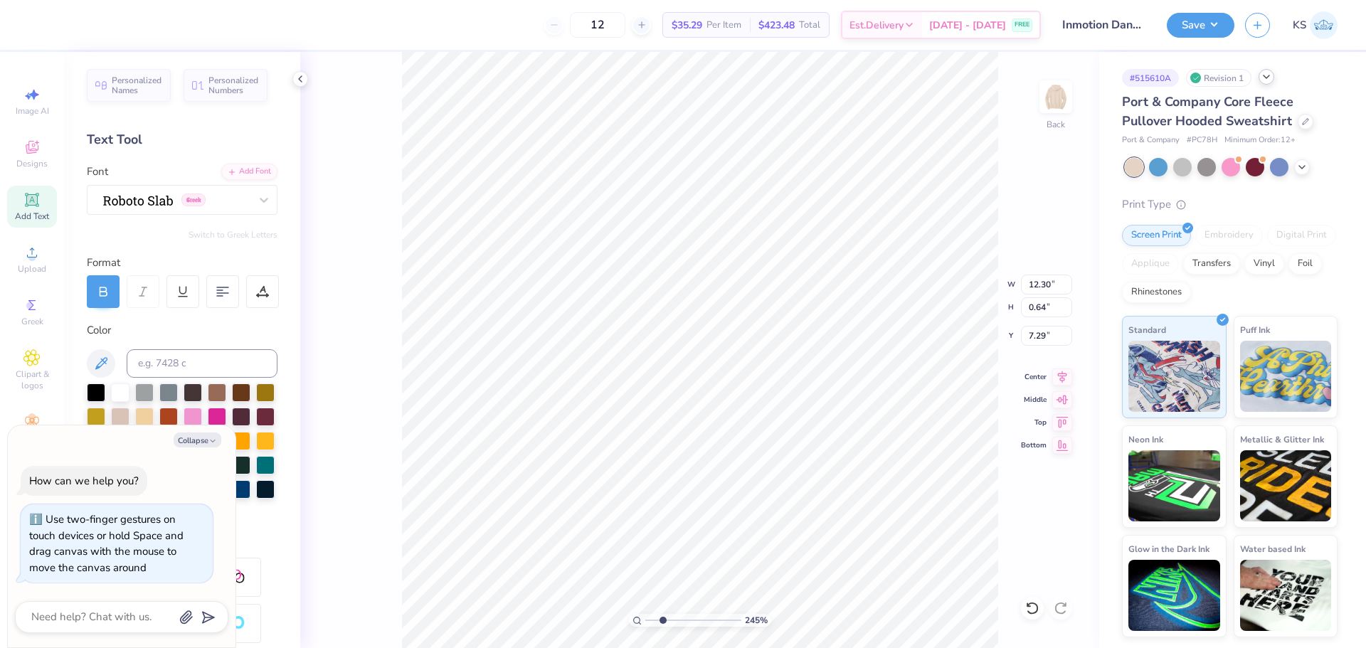
type textarea "For those to fall in love with dance again"
type textarea "x"
type textarea "For those to fall in lovewith dance again"
type textarea "x"
type textarea "For those to fall in love with dance again"
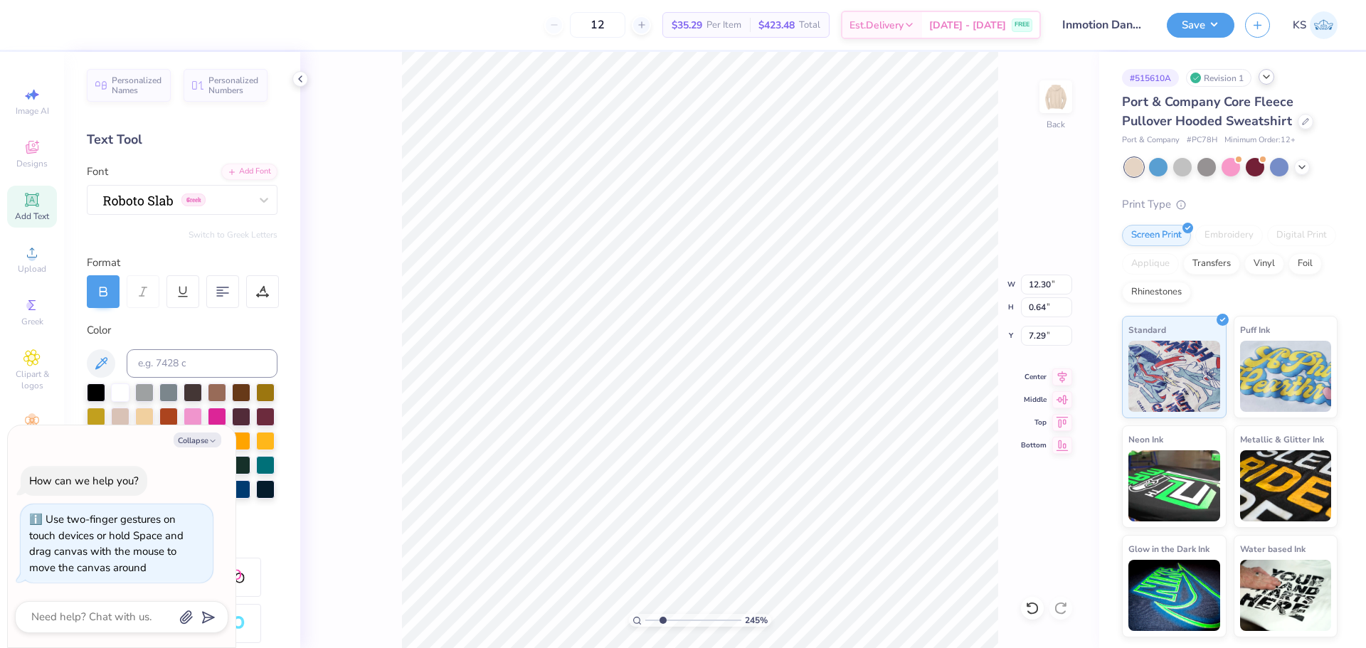
scroll to position [12, 2]
click at [224, 287] on icon at bounding box center [222, 291] width 13 height 13
type textarea "x"
drag, startPoint x: 1037, startPoint y: 281, endPoint x: 1044, endPoint y: 277, distance: 8.6
click at [1038, 280] on input "8.00" at bounding box center [1046, 285] width 51 height 20
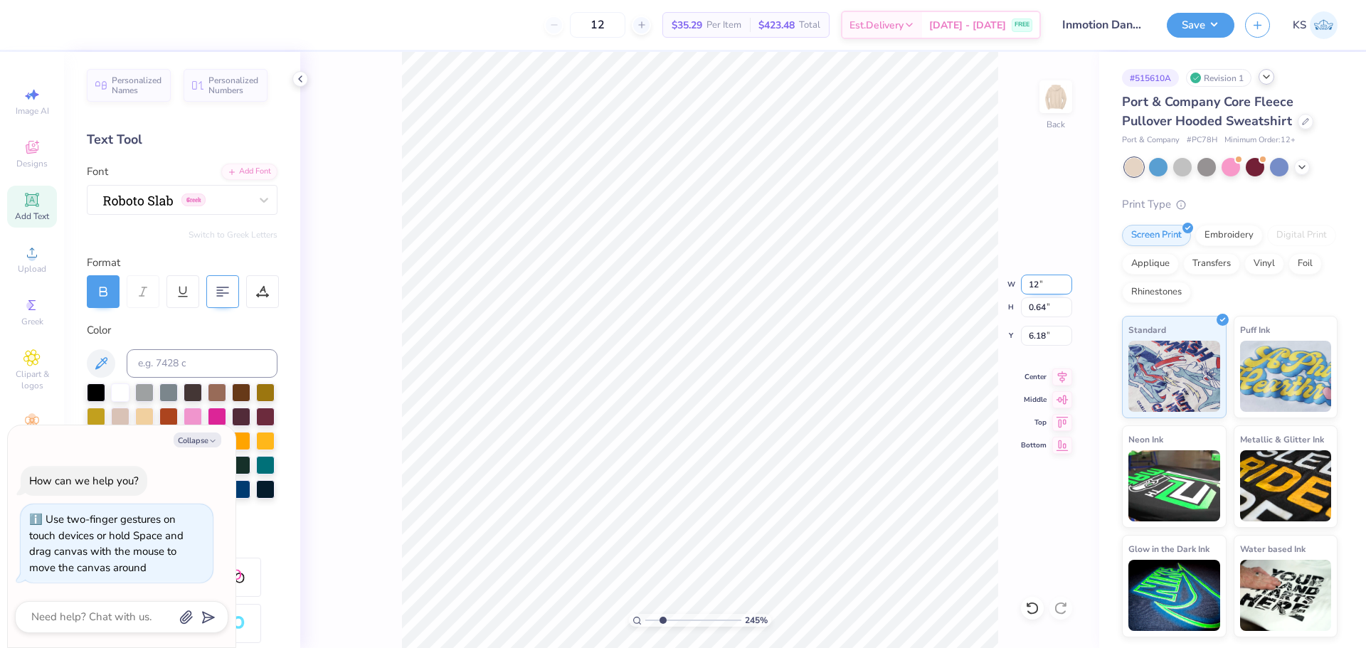
type input "12"
type textarea "x"
type input "12.00"
type input "0.95"
type input "6.02"
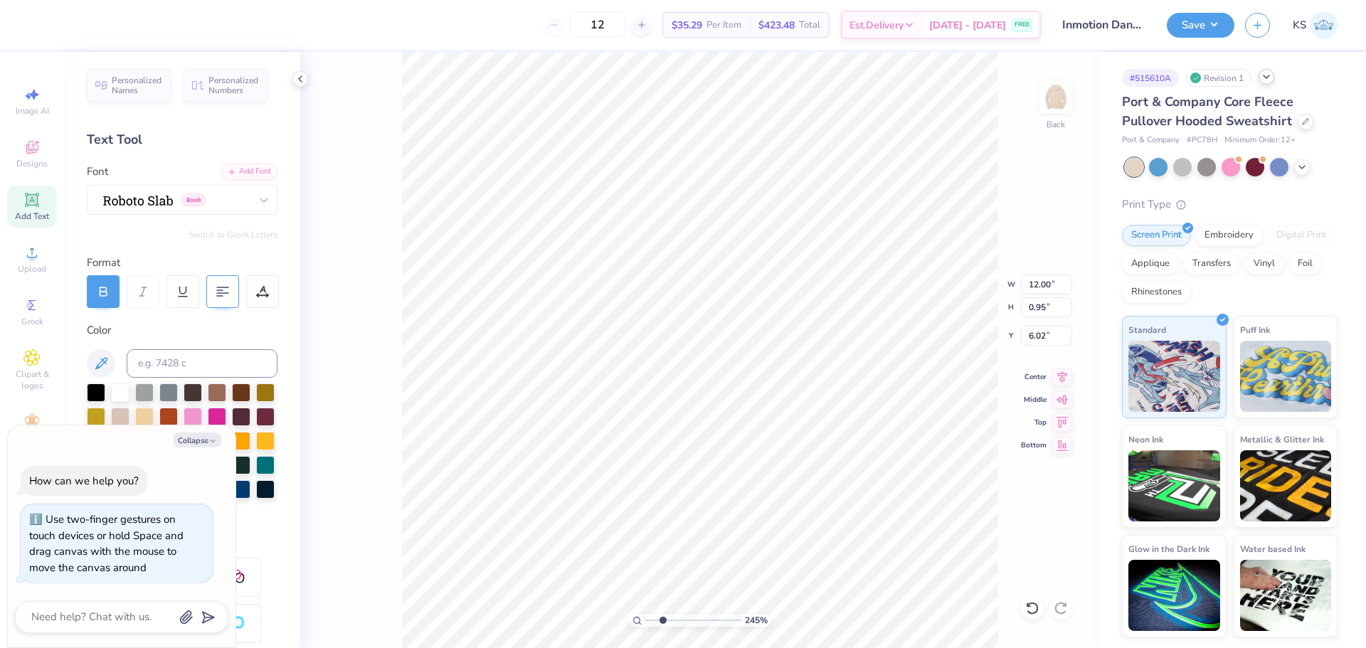
type textarea "x"
type input "5.55"
type textarea "x"
type input "1.04"
click at [649, 614] on input "range" at bounding box center [693, 620] width 96 height 13
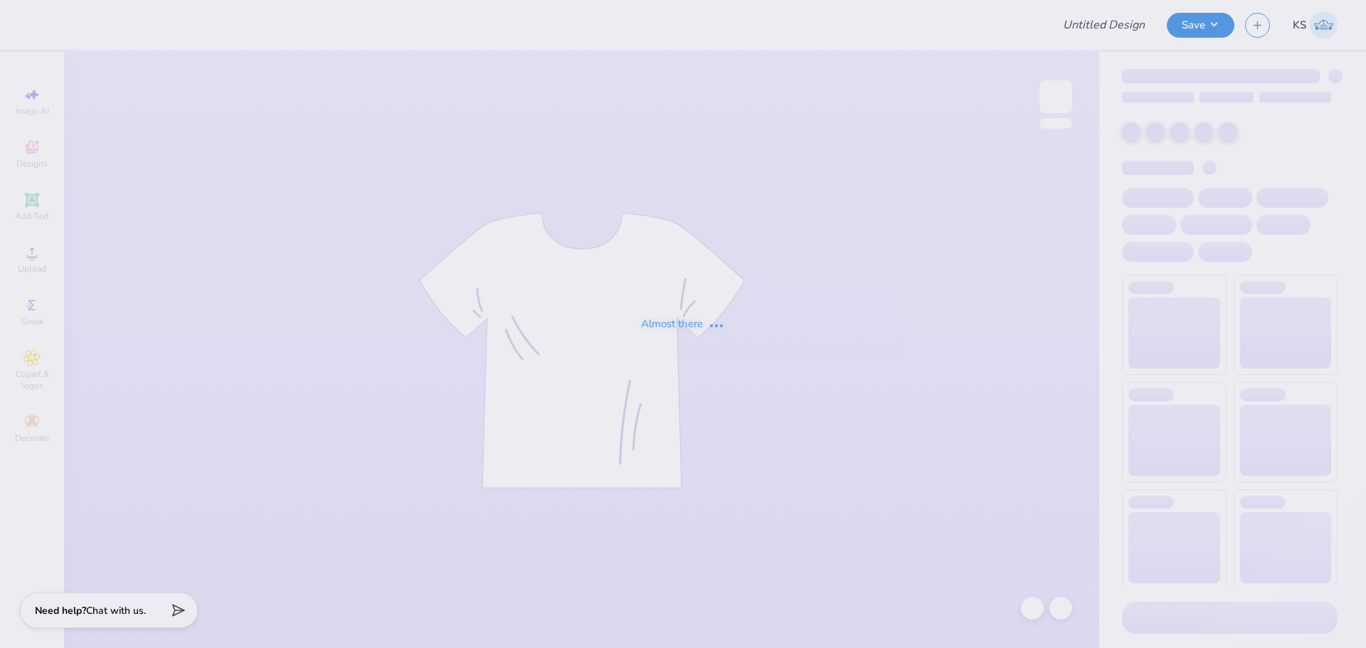
type input "Inmotion Dance Company"
